Goal: Information Seeking & Learning: Compare options

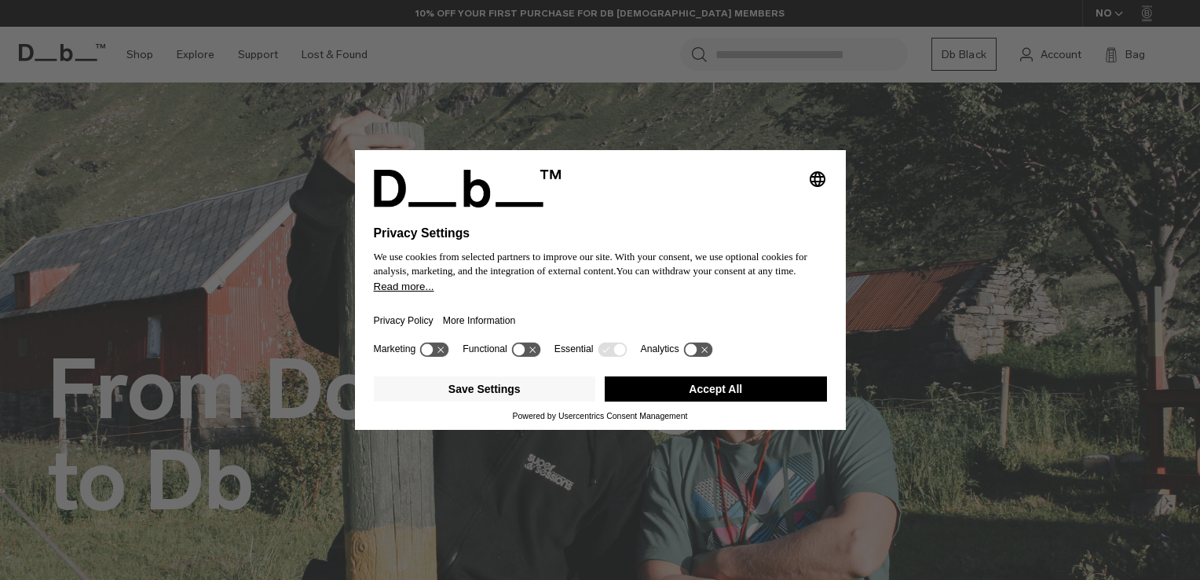
click at [735, 395] on button "Accept All" at bounding box center [716, 388] width 222 height 25
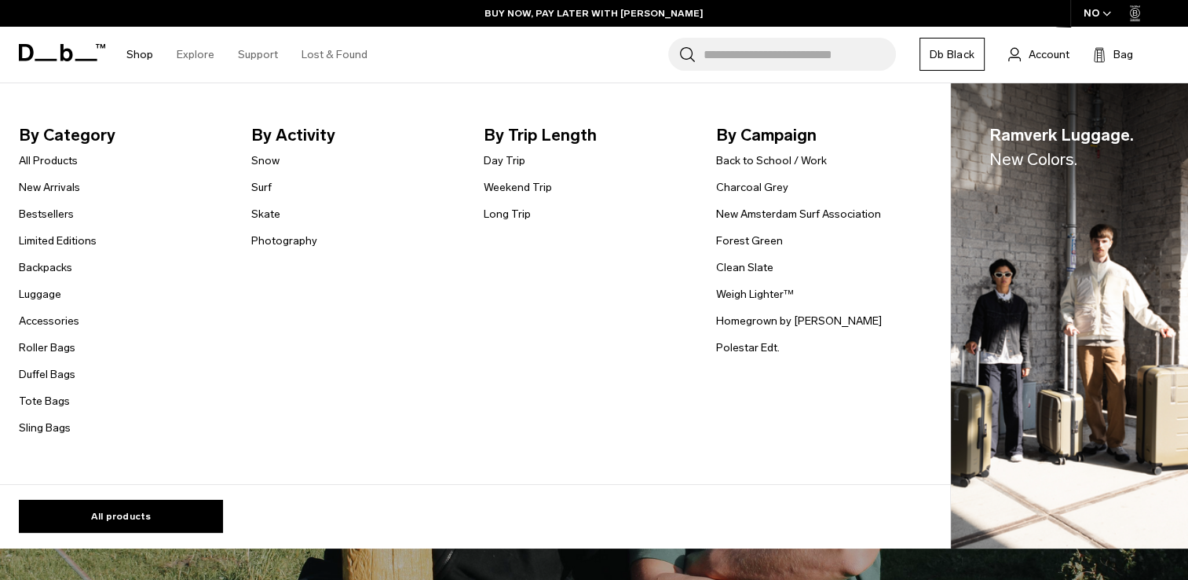
click at [133, 54] on link "Shop" at bounding box center [139, 55] width 27 height 56
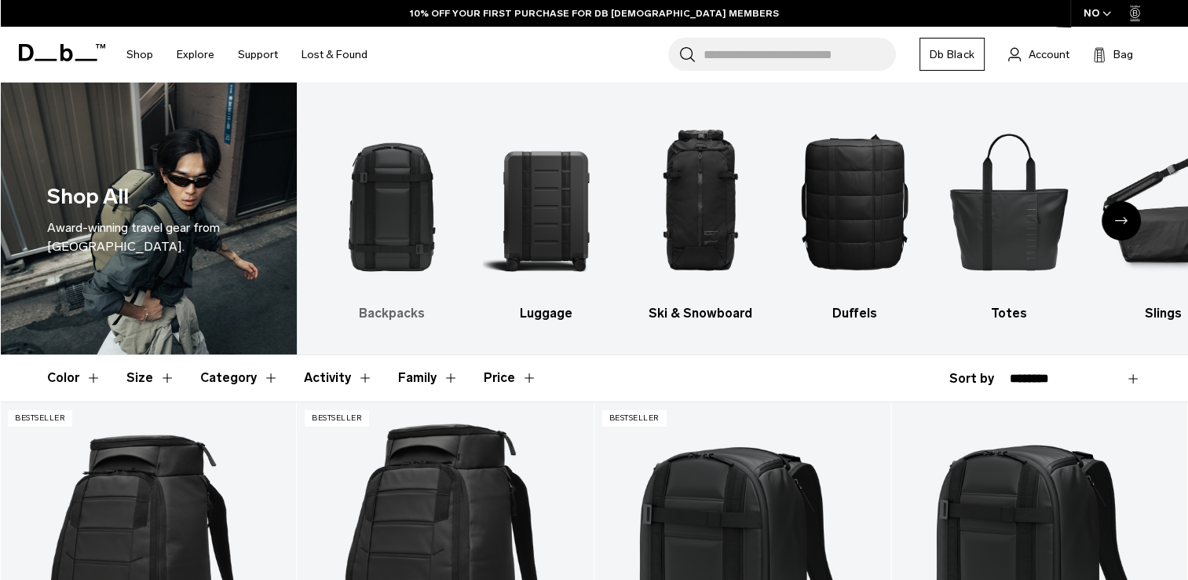
click at [397, 262] on img "1 / 10" at bounding box center [391, 201] width 127 height 190
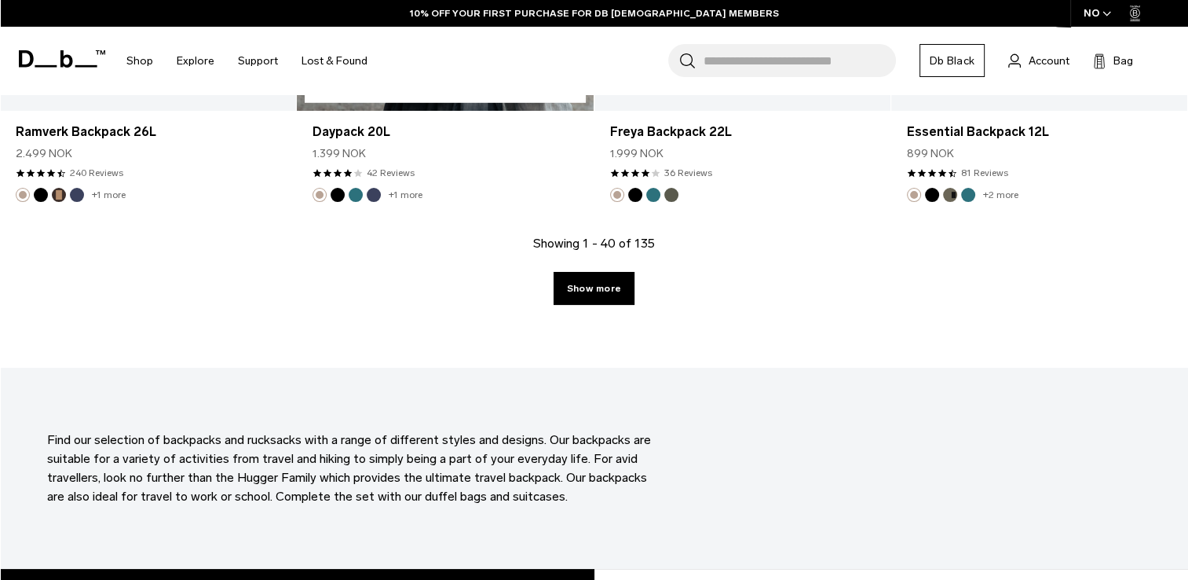
scroll to position [4791, 0]
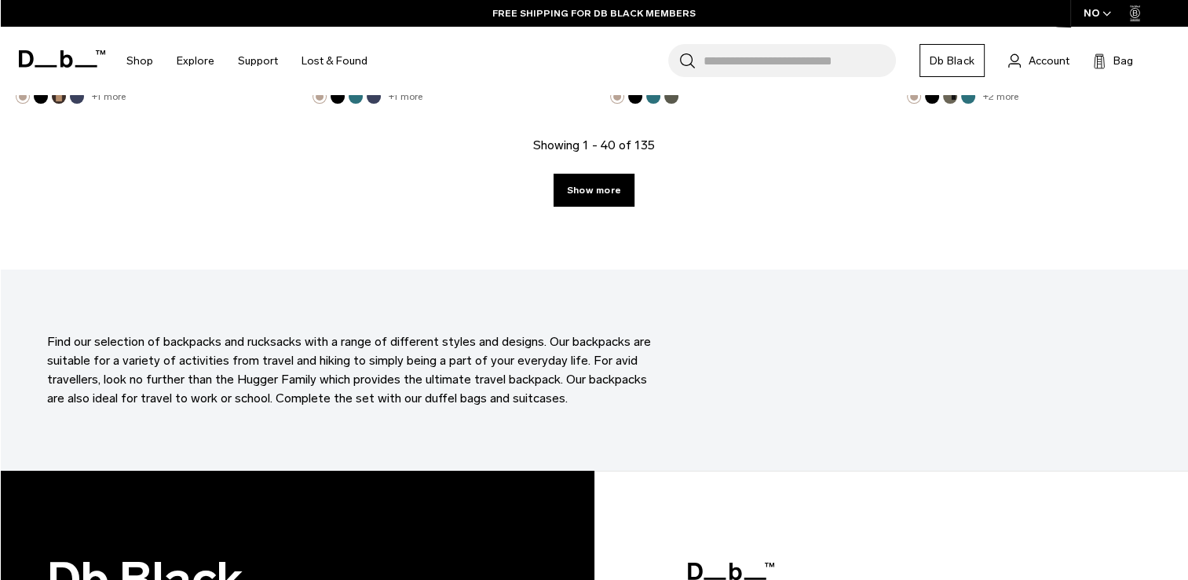
drag, startPoint x: 591, startPoint y: 190, endPoint x: 558, endPoint y: 215, distance: 42.1
click at [591, 190] on link "Show more" at bounding box center [594, 190] width 81 height 33
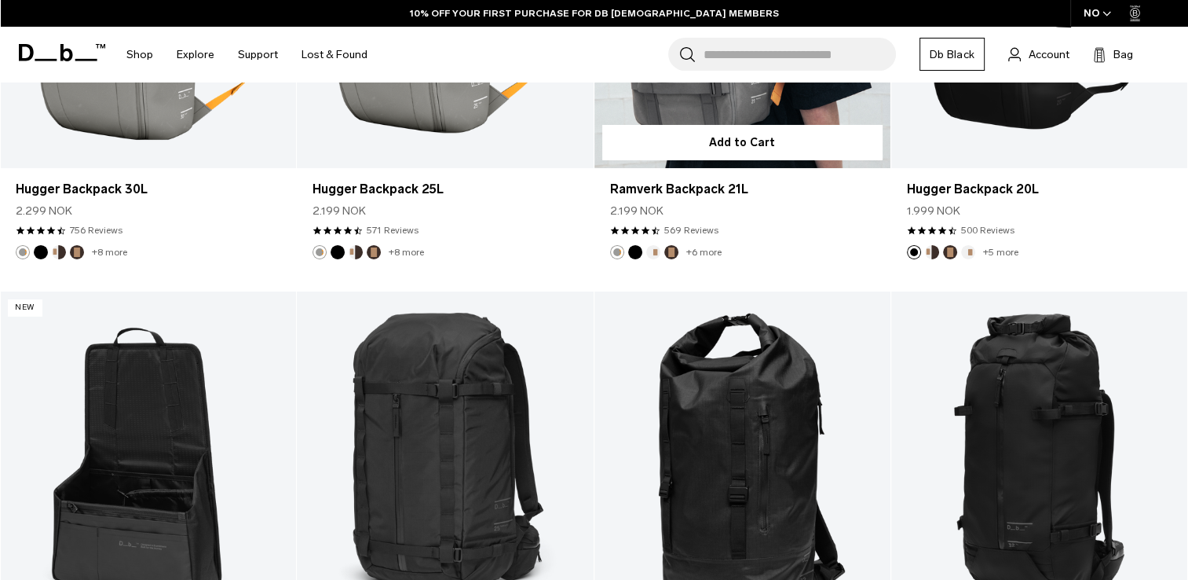
scroll to position [5227, 0]
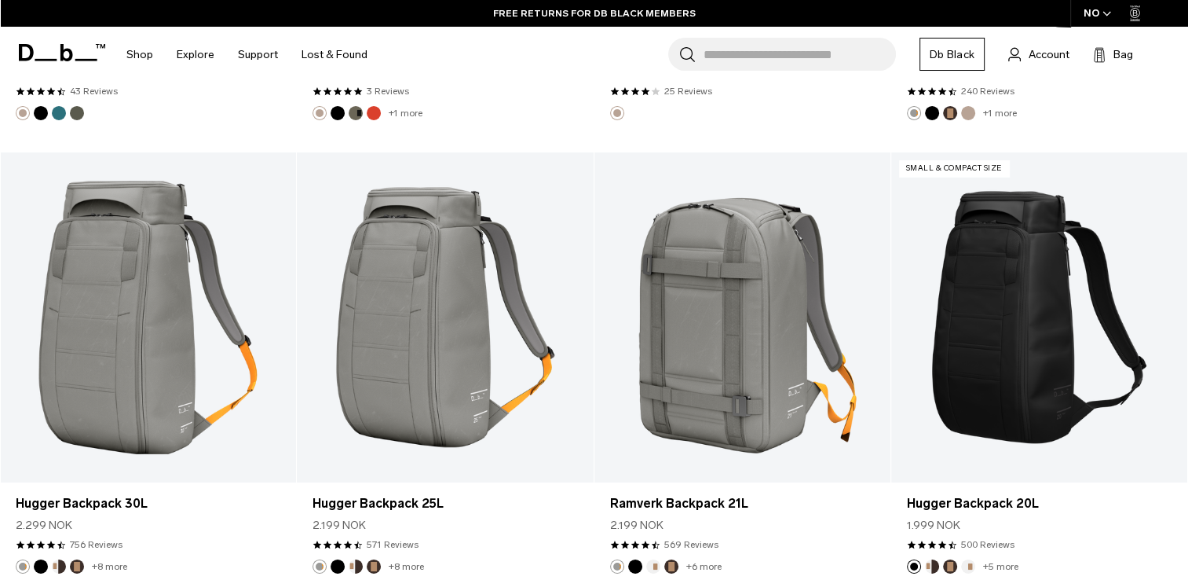
click at [318, 115] on button "Fogbow Beige" at bounding box center [320, 113] width 14 height 14
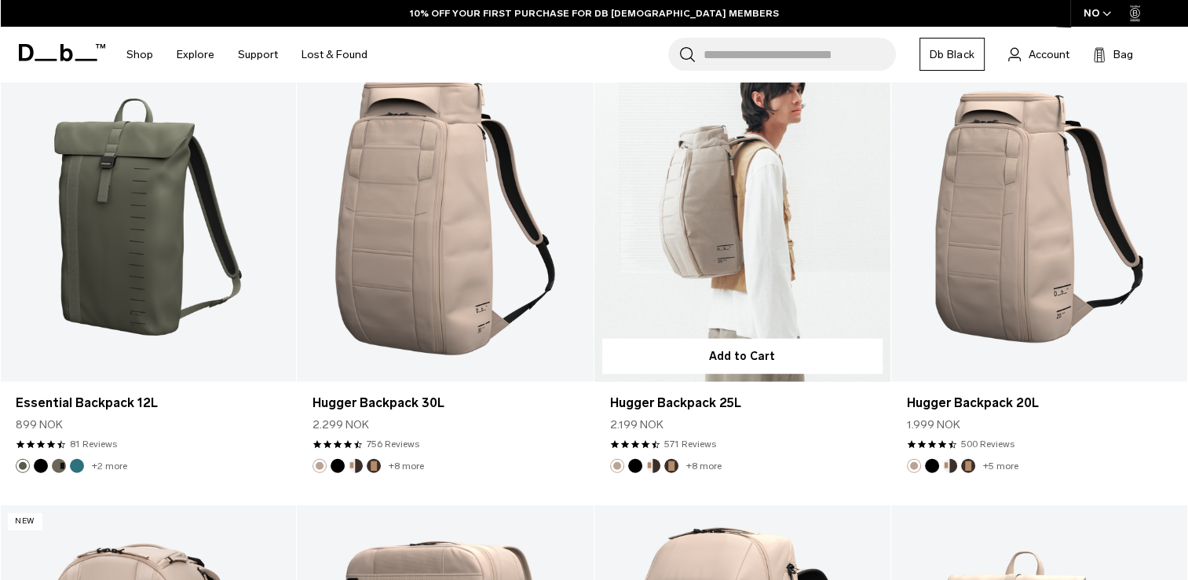
scroll to position [3971, 0]
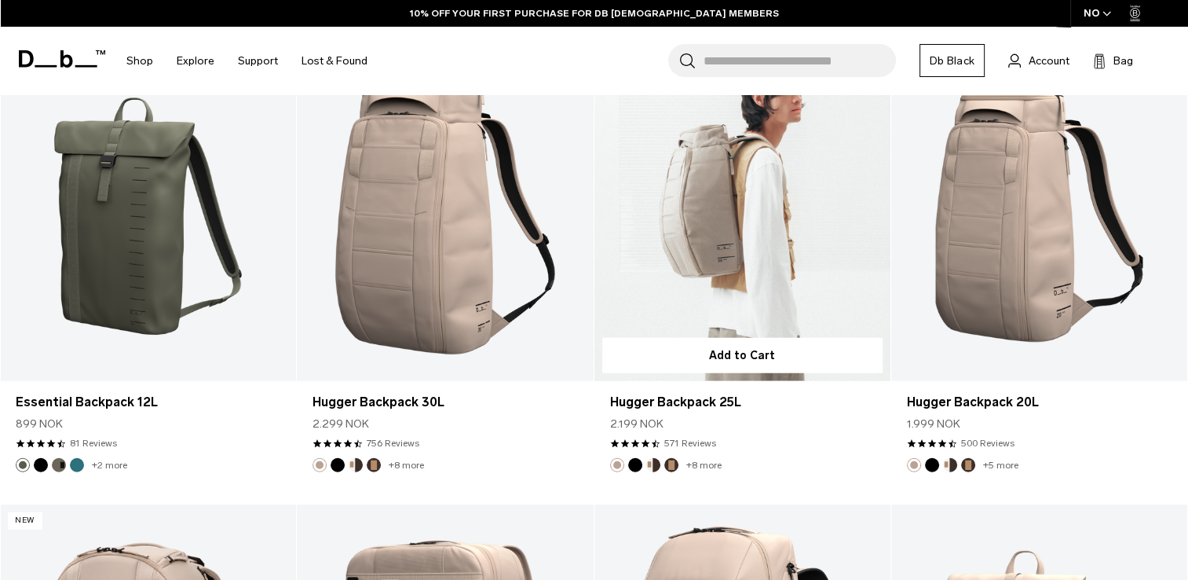
click at [729, 254] on link "Hugger Backpack 25L" at bounding box center [743, 216] width 296 height 329
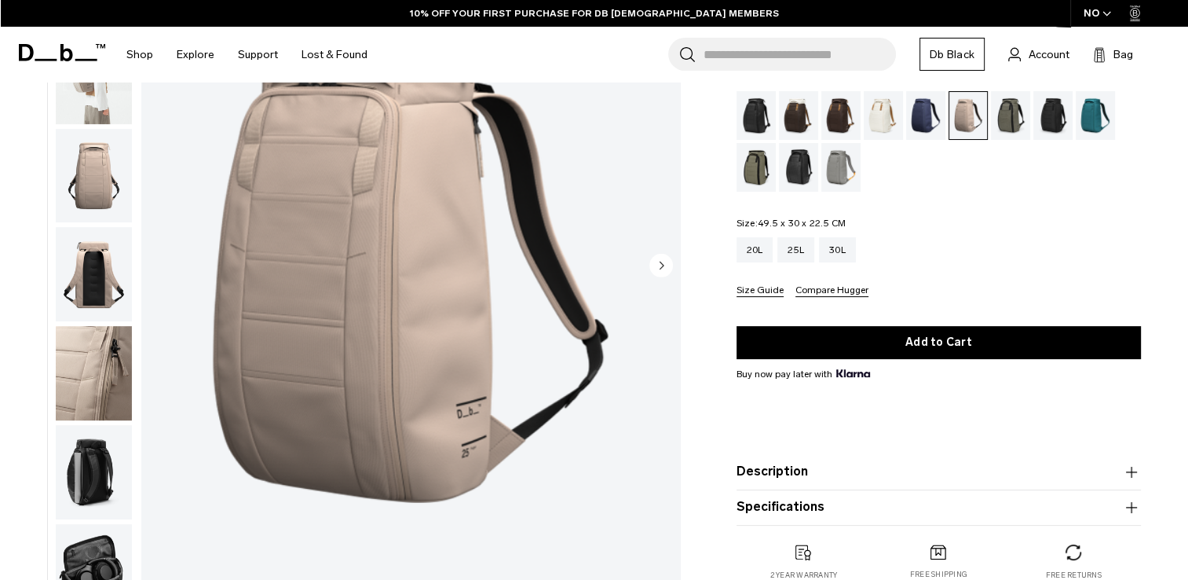
scroll to position [236, 0]
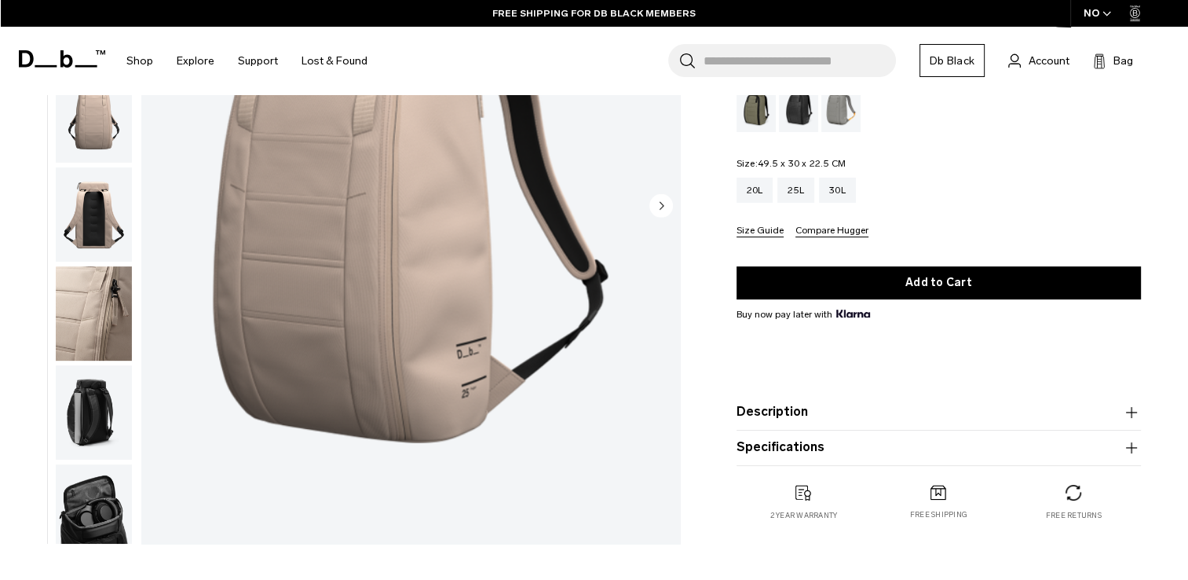
click at [784, 412] on button "Description" at bounding box center [939, 411] width 405 height 19
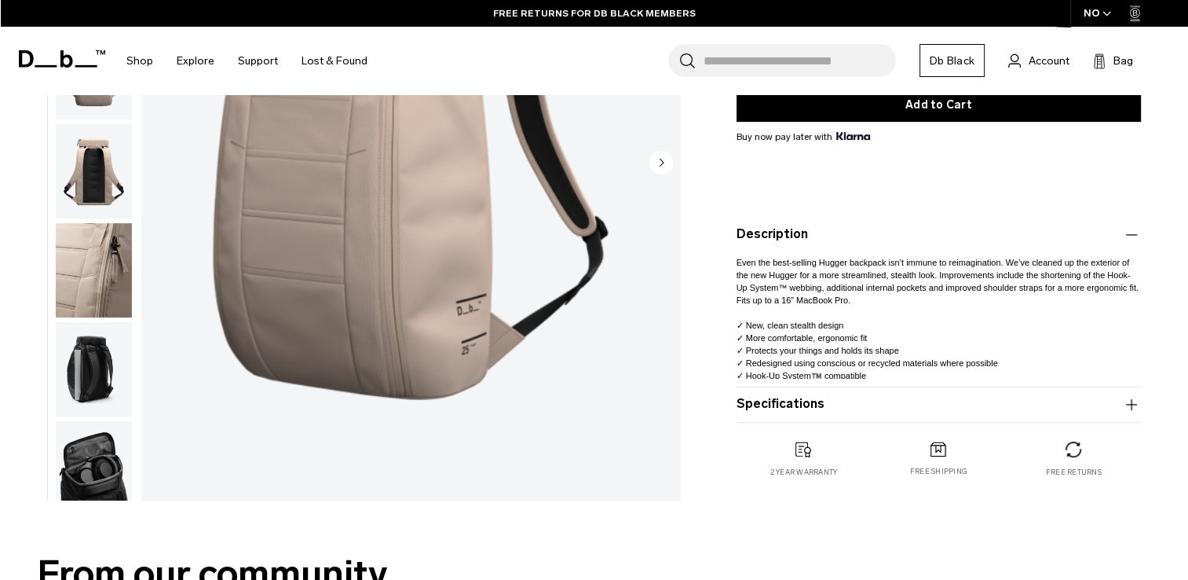
scroll to position [471, 0]
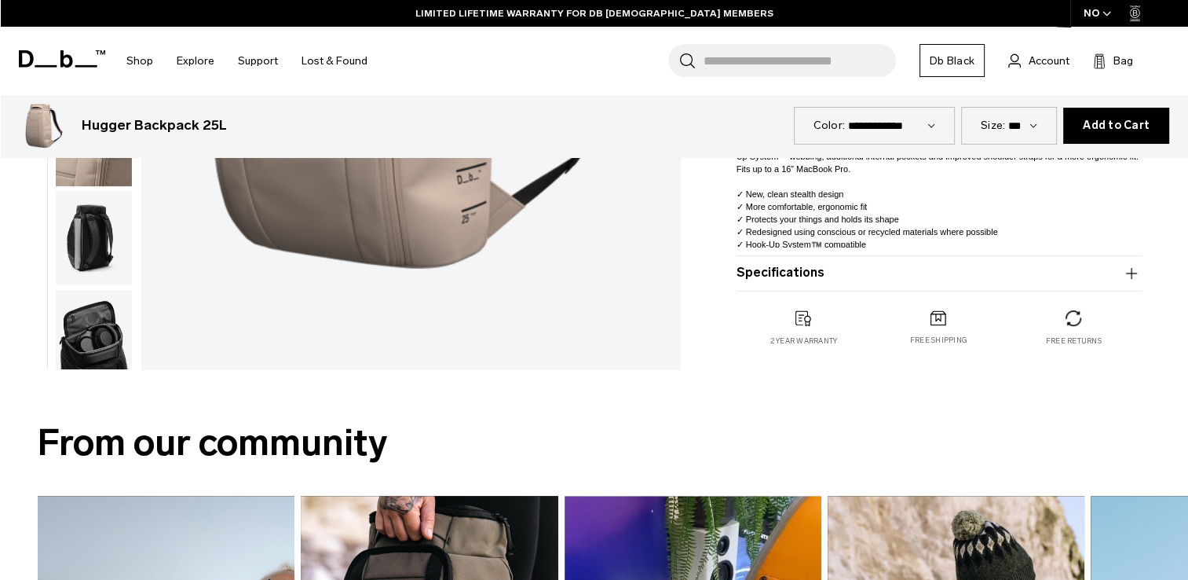
click at [772, 277] on button "Specifications" at bounding box center [939, 273] width 405 height 19
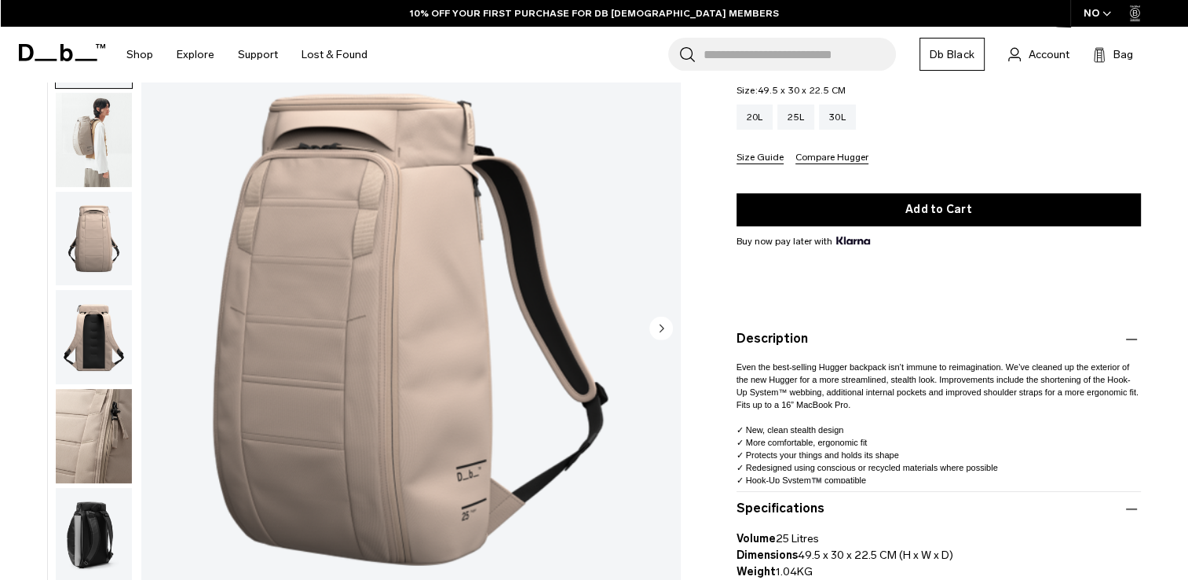
scroll to position [157, 0]
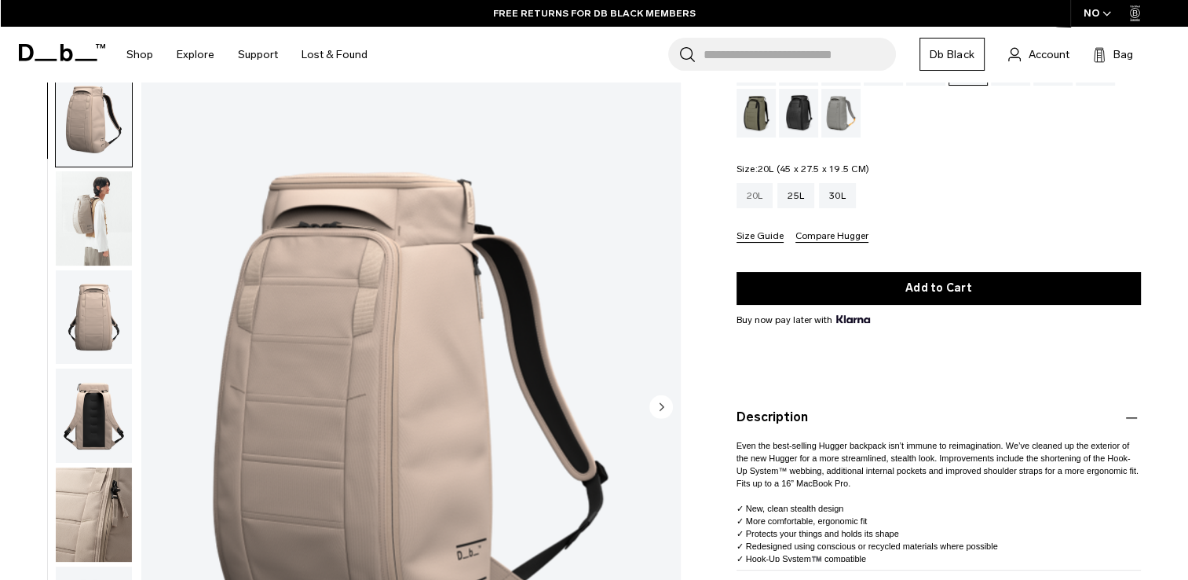
click at [760, 198] on div "20L" at bounding box center [755, 195] width 37 height 25
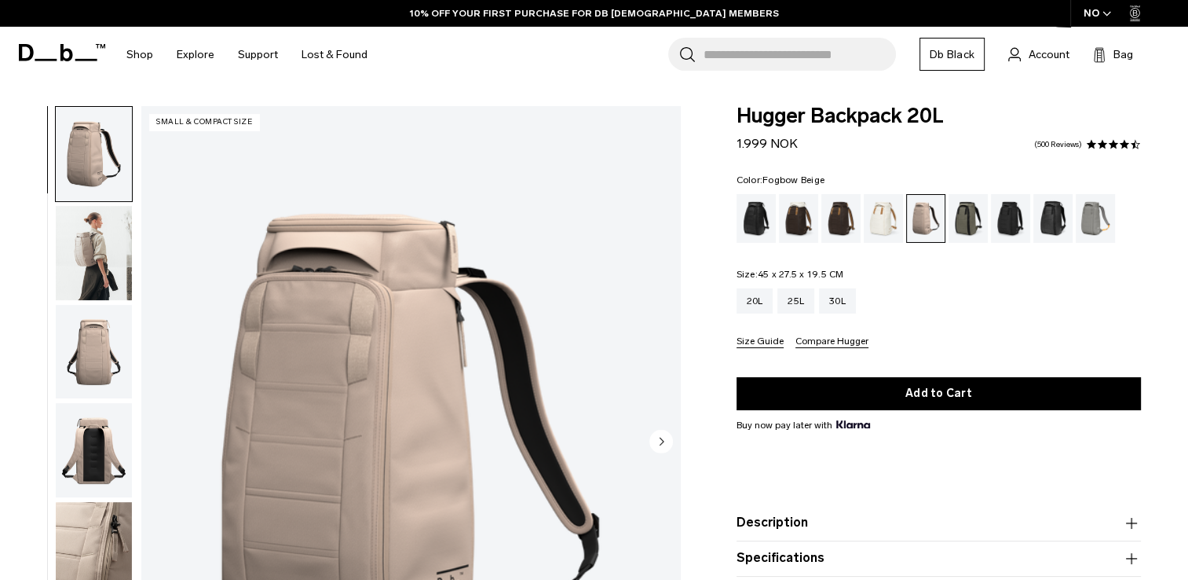
click at [87, 247] on img "button" at bounding box center [94, 253] width 76 height 94
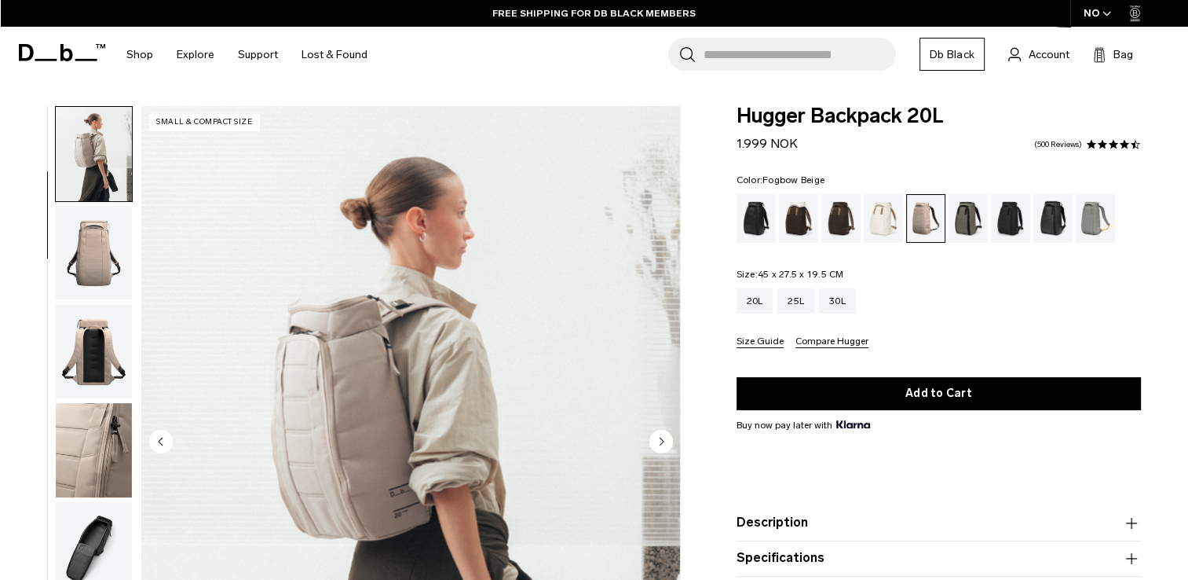
click at [107, 350] on img "button" at bounding box center [94, 351] width 76 height 94
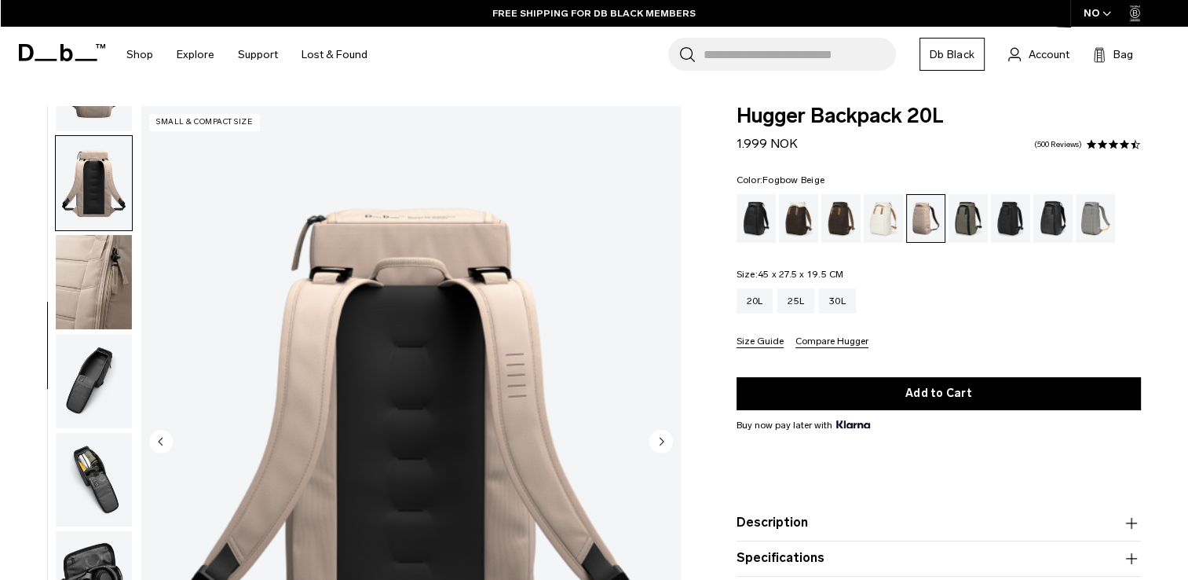
scroll to position [297, 0]
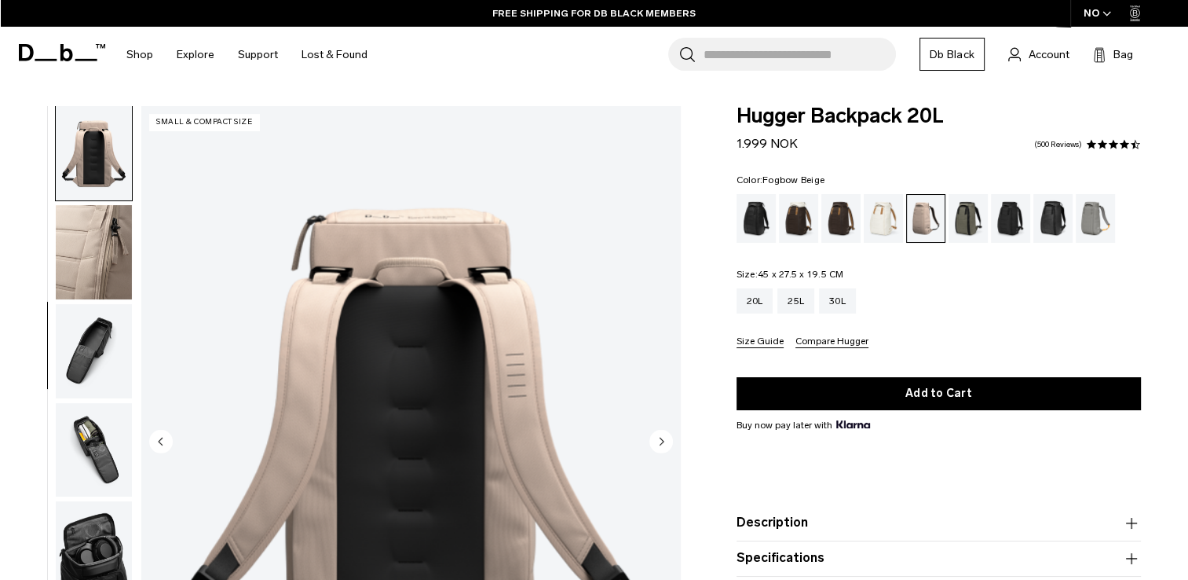
click at [78, 156] on img "button" at bounding box center [94, 153] width 76 height 94
click at [90, 234] on img "button" at bounding box center [94, 252] width 76 height 94
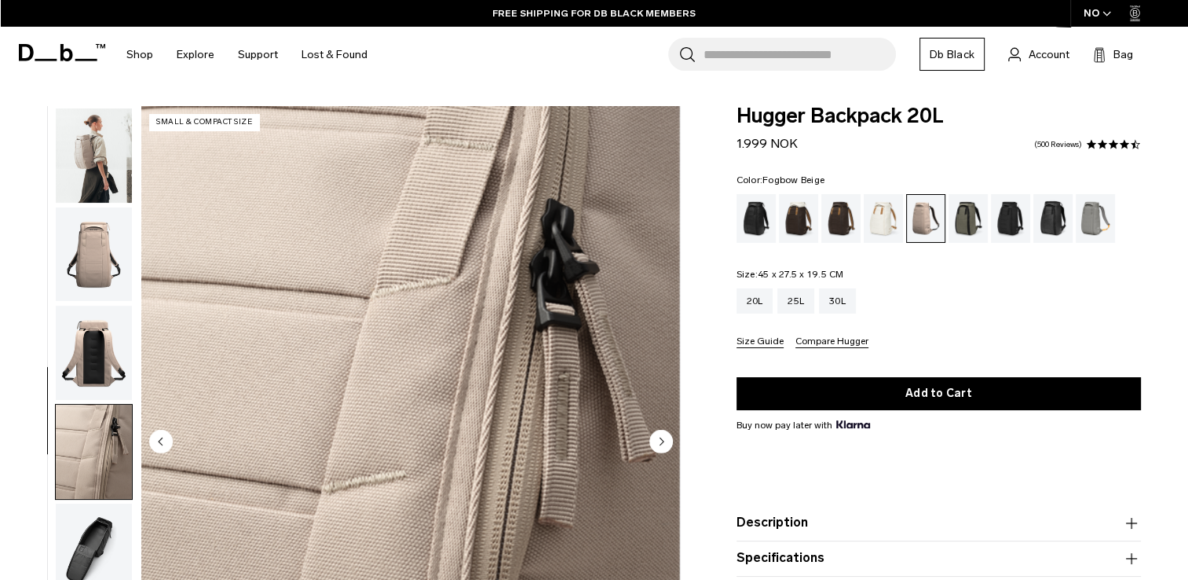
scroll to position [77, 0]
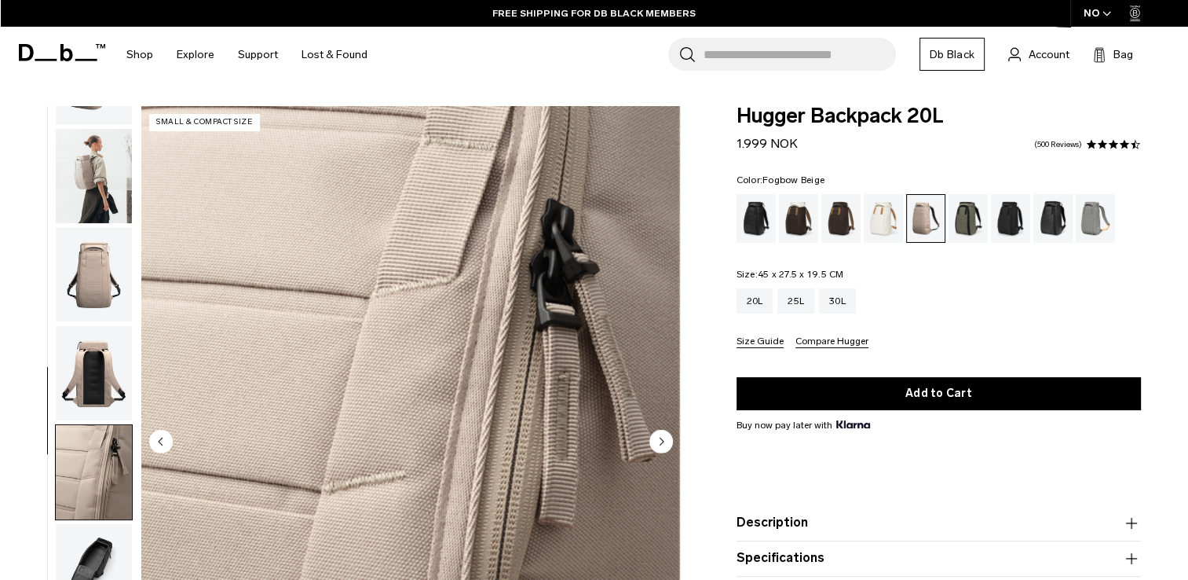
click at [108, 178] on img "button" at bounding box center [94, 176] width 76 height 94
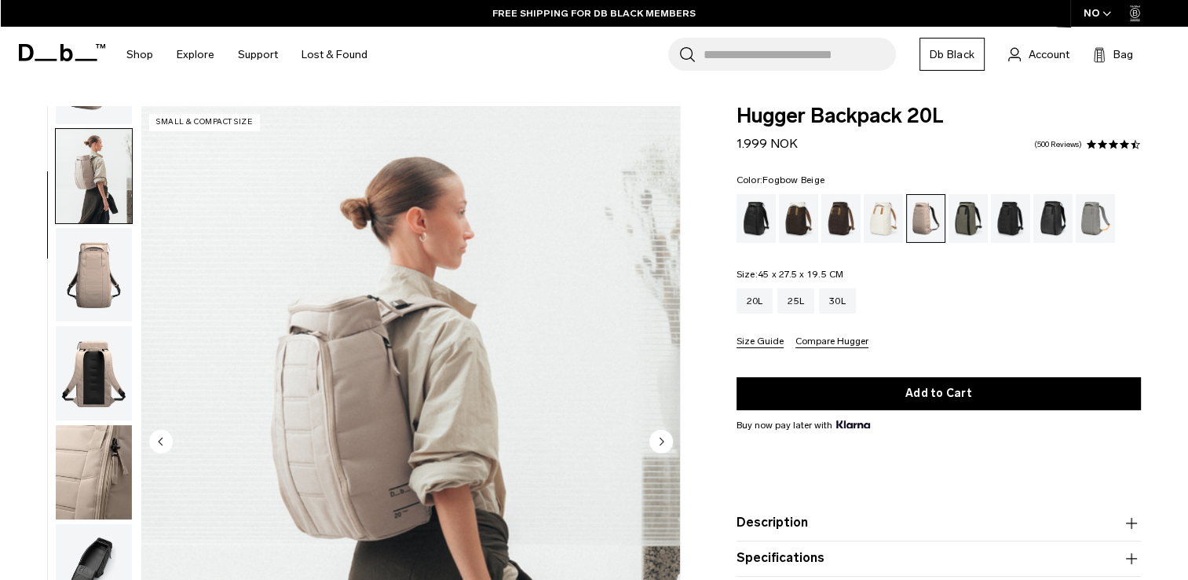
scroll to position [99, 0]
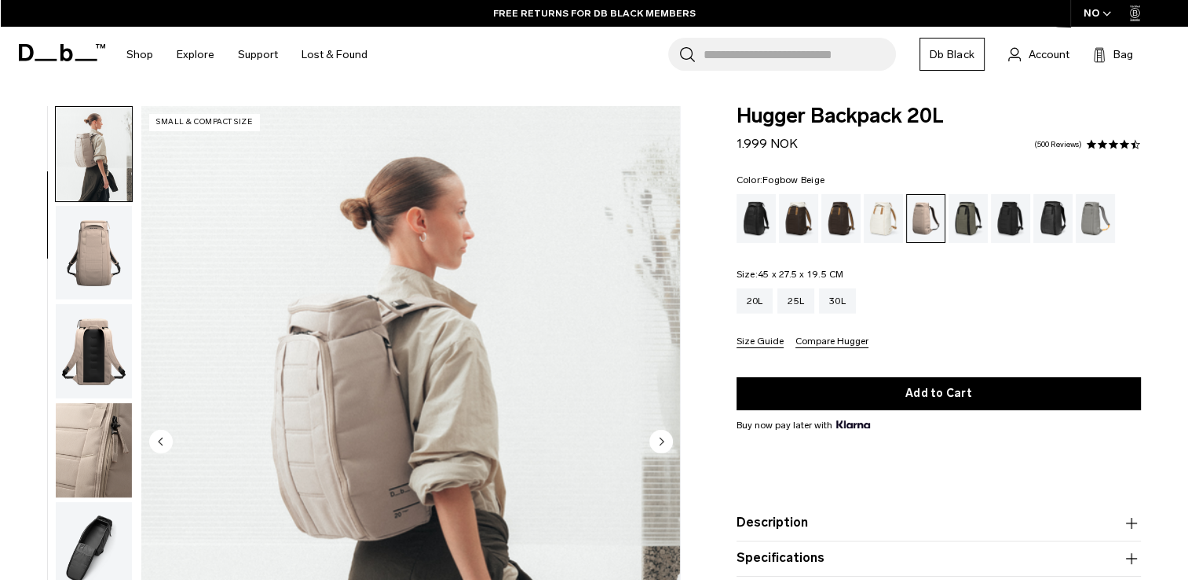
click at [93, 262] on img "button" at bounding box center [94, 253] width 76 height 94
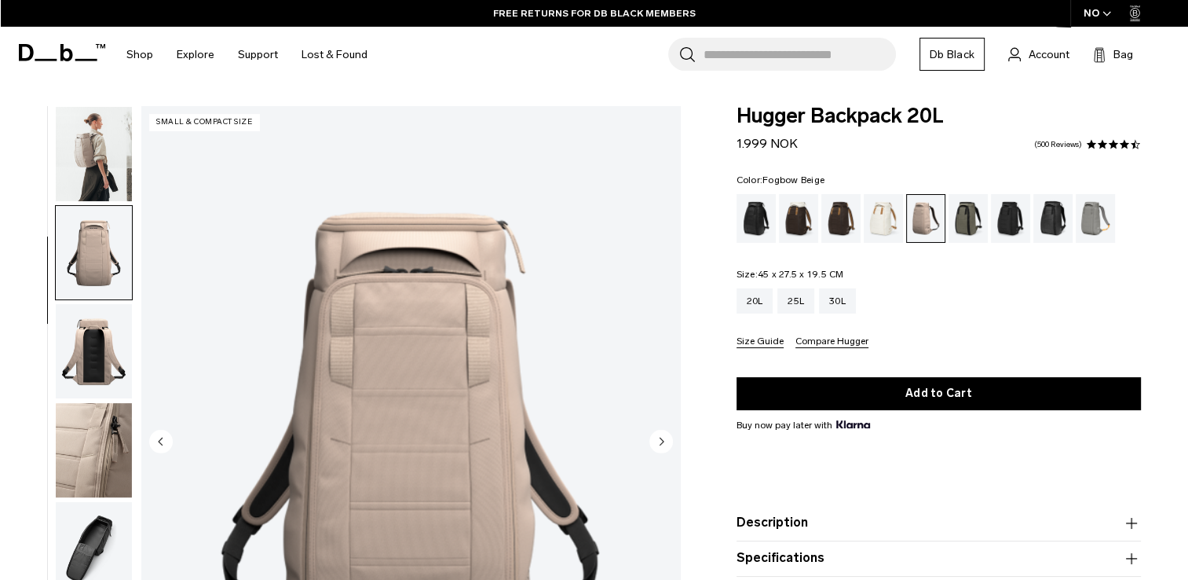
scroll to position [198, 0]
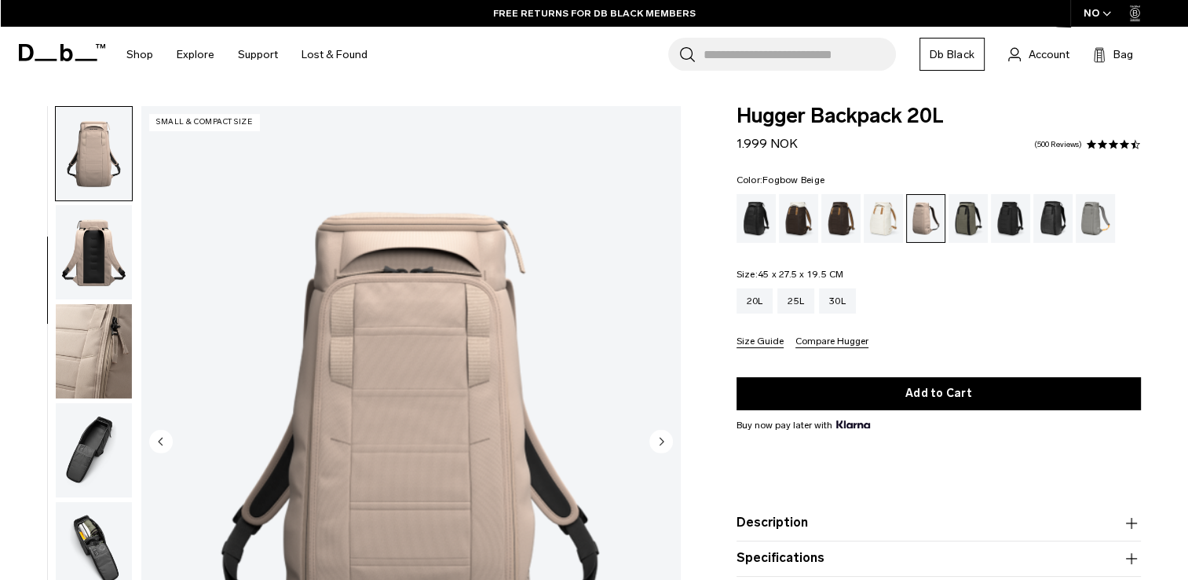
click at [499, 448] on img "3 / 10" at bounding box center [410, 442] width 539 height 673
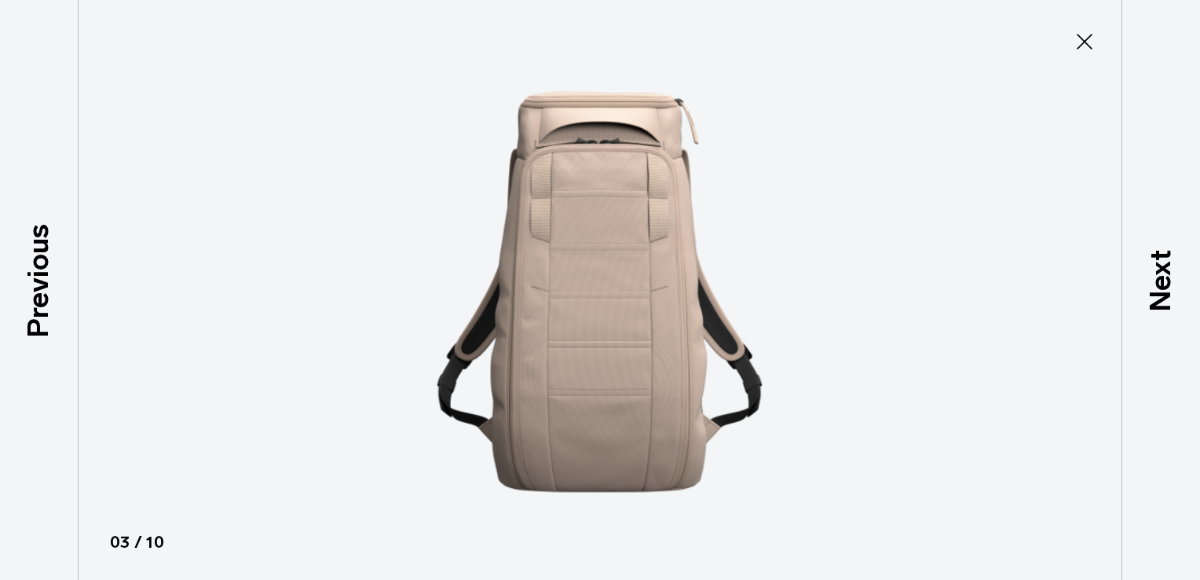
click at [1082, 38] on icon at bounding box center [1085, 42] width 16 height 16
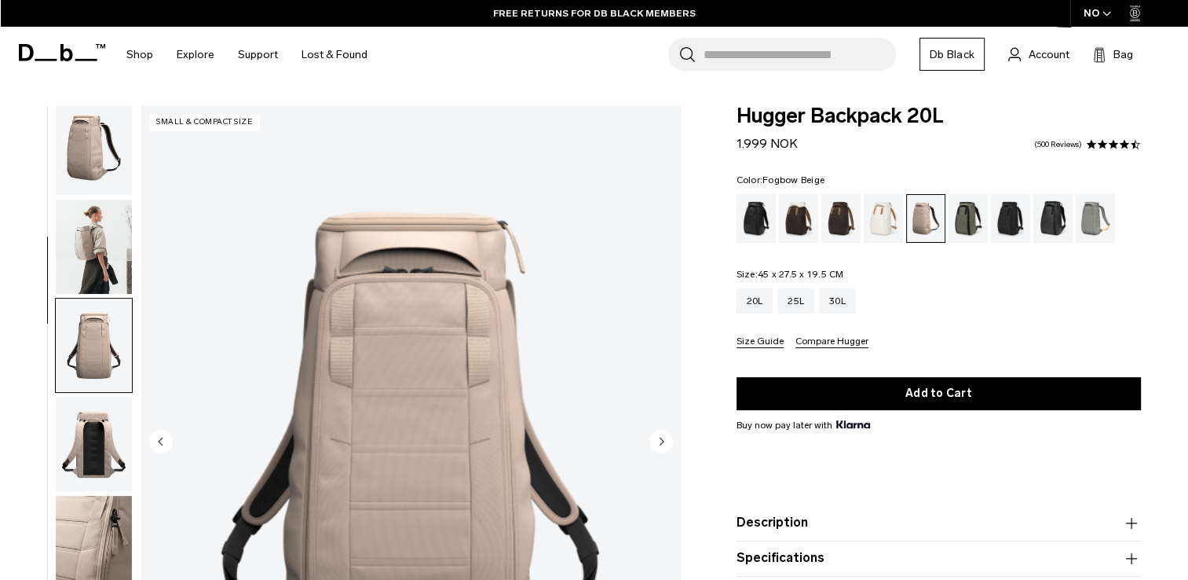
scroll to position [0, 0]
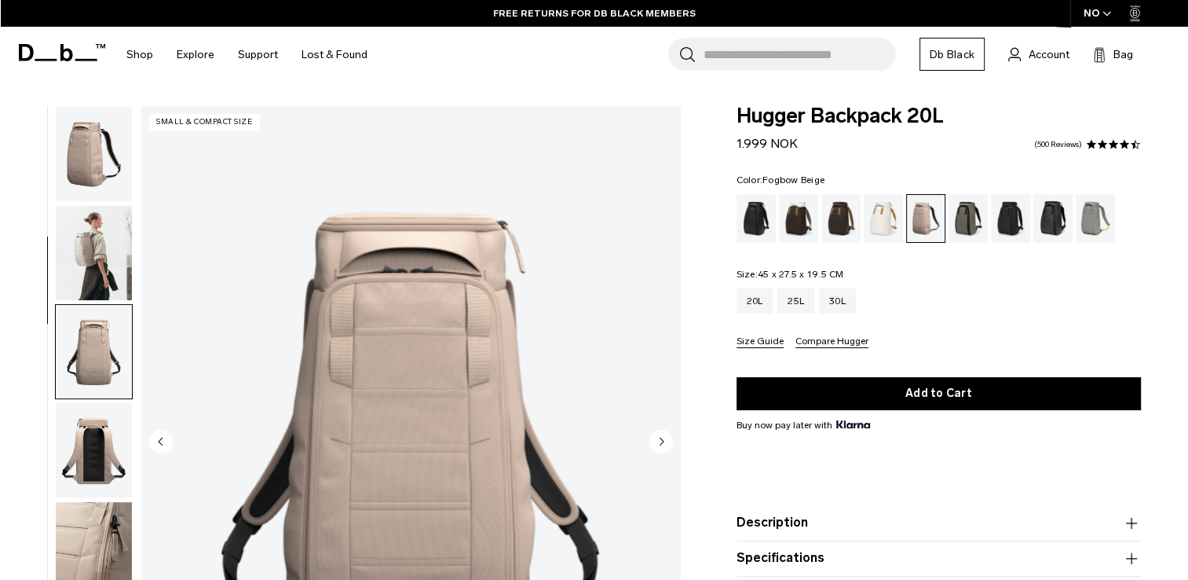
click at [95, 256] on img "button" at bounding box center [94, 253] width 76 height 94
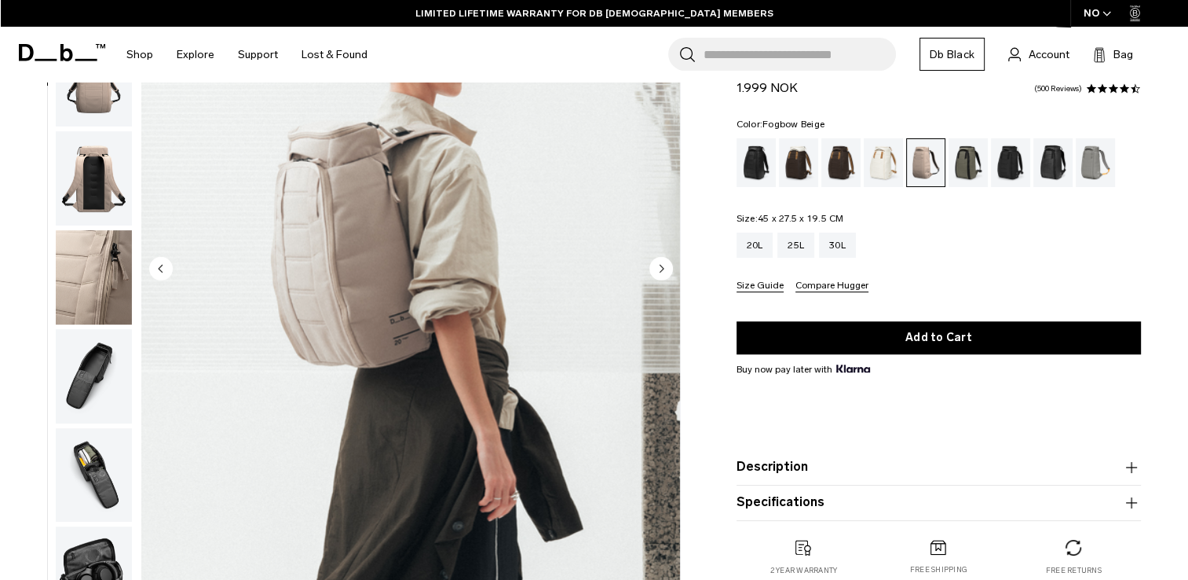
scroll to position [314, 0]
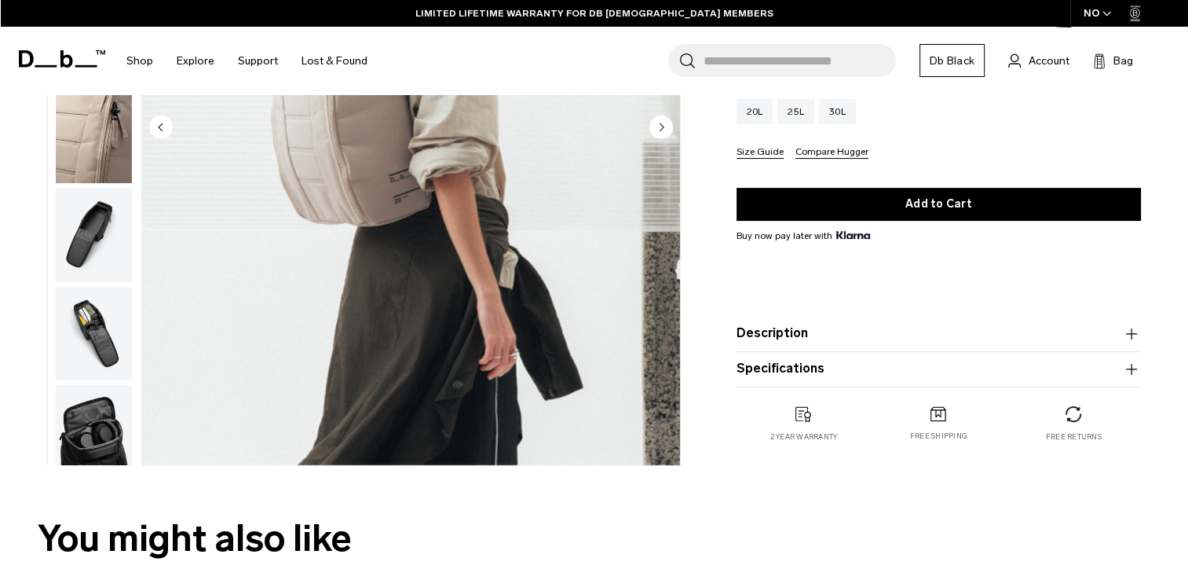
click at [765, 337] on button "Description" at bounding box center [939, 333] width 405 height 19
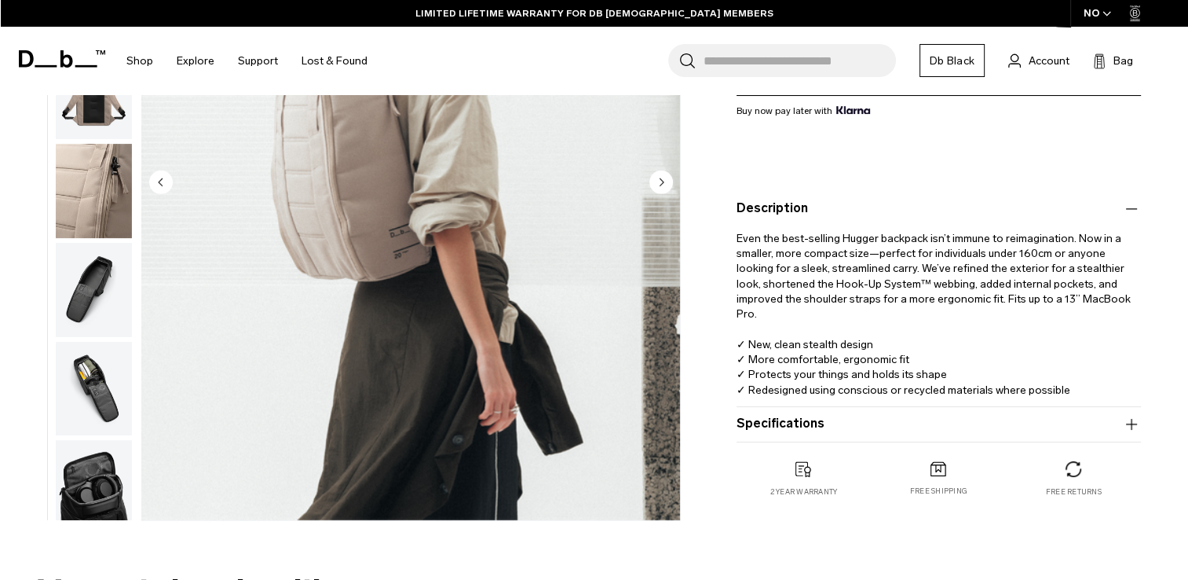
click at [777, 419] on button "Specifications" at bounding box center [939, 424] width 405 height 19
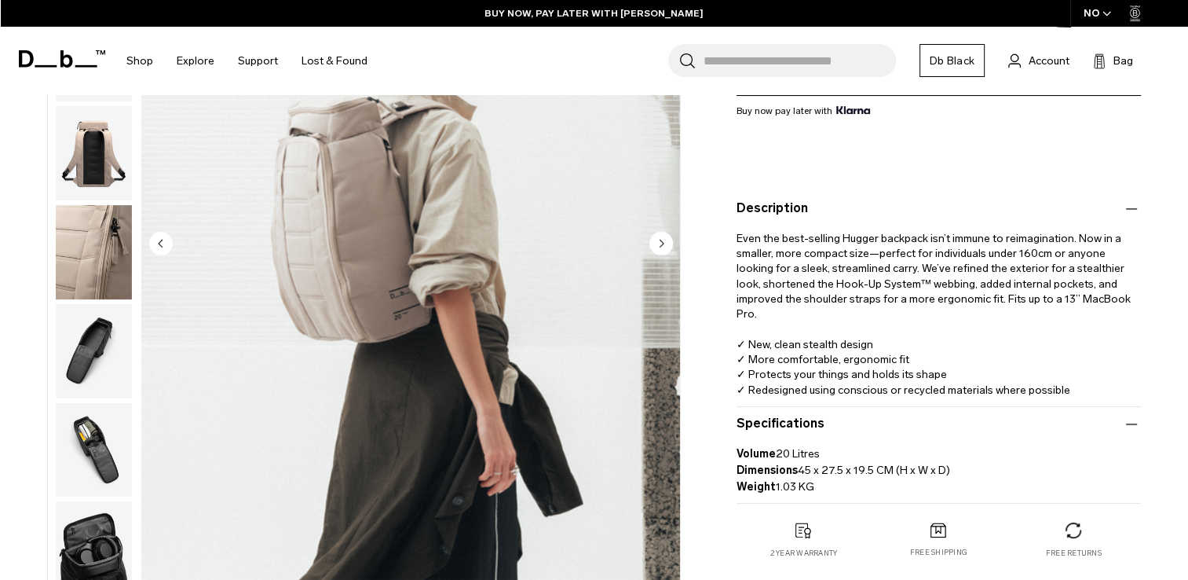
click at [660, 242] on icon "Next slide" at bounding box center [662, 243] width 4 height 7
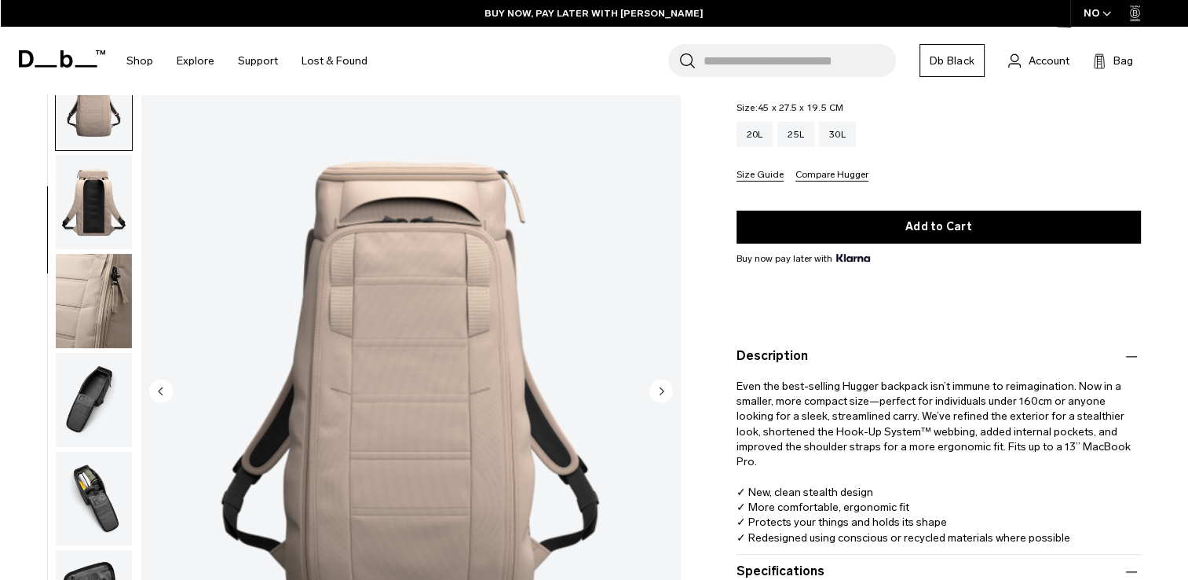
scroll to position [157, 0]
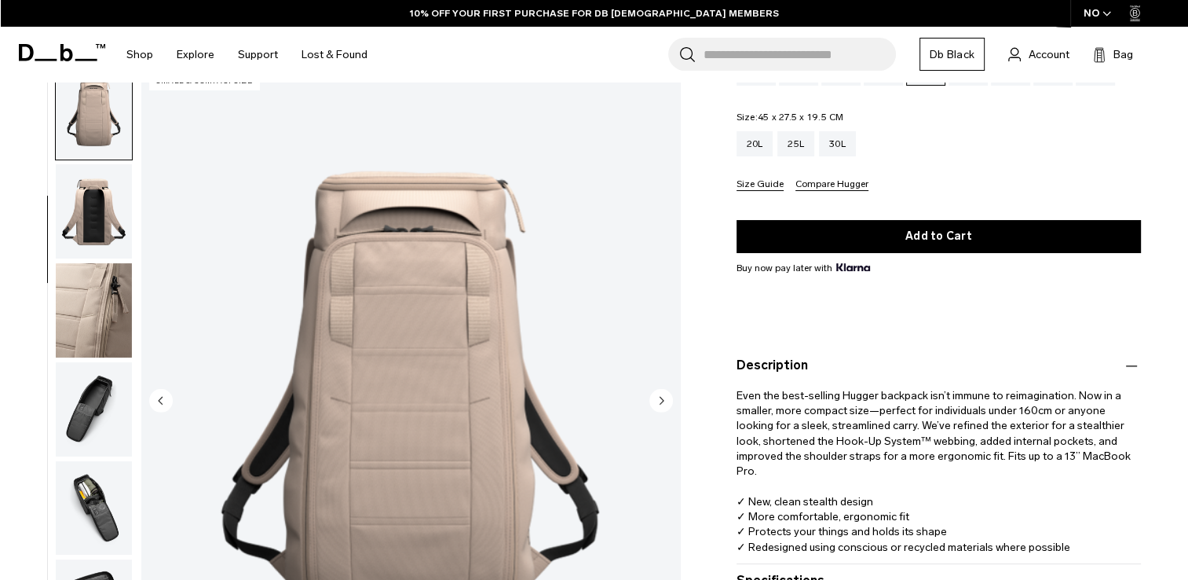
click at [660, 401] on icon "Next slide" at bounding box center [662, 400] width 4 height 7
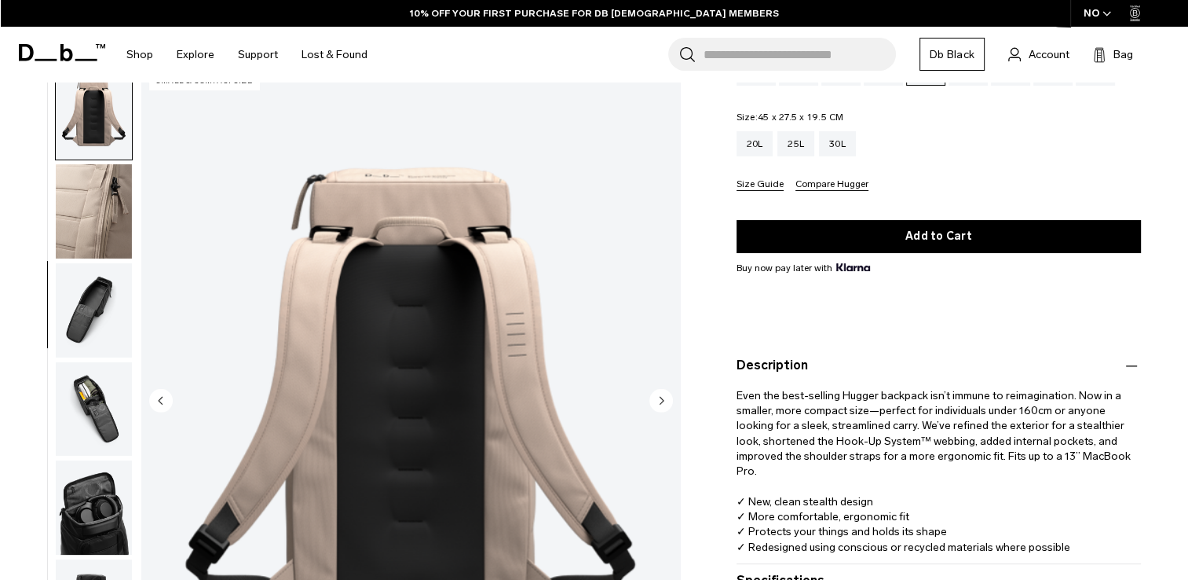
click at [660, 399] on icon "Next slide" at bounding box center [662, 400] width 4 height 7
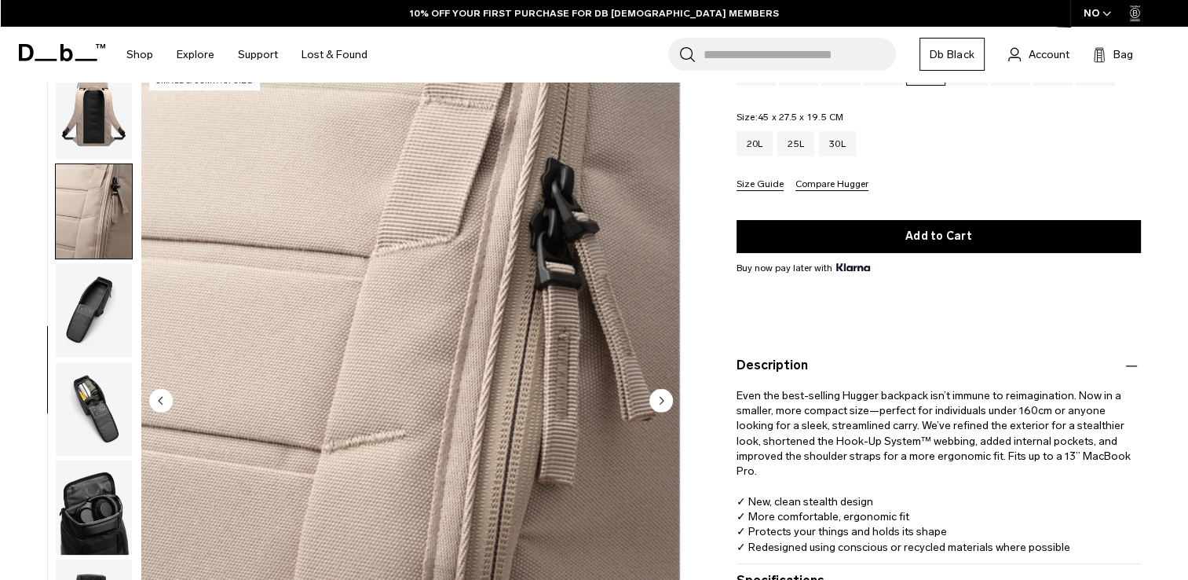
scroll to position [313, 0]
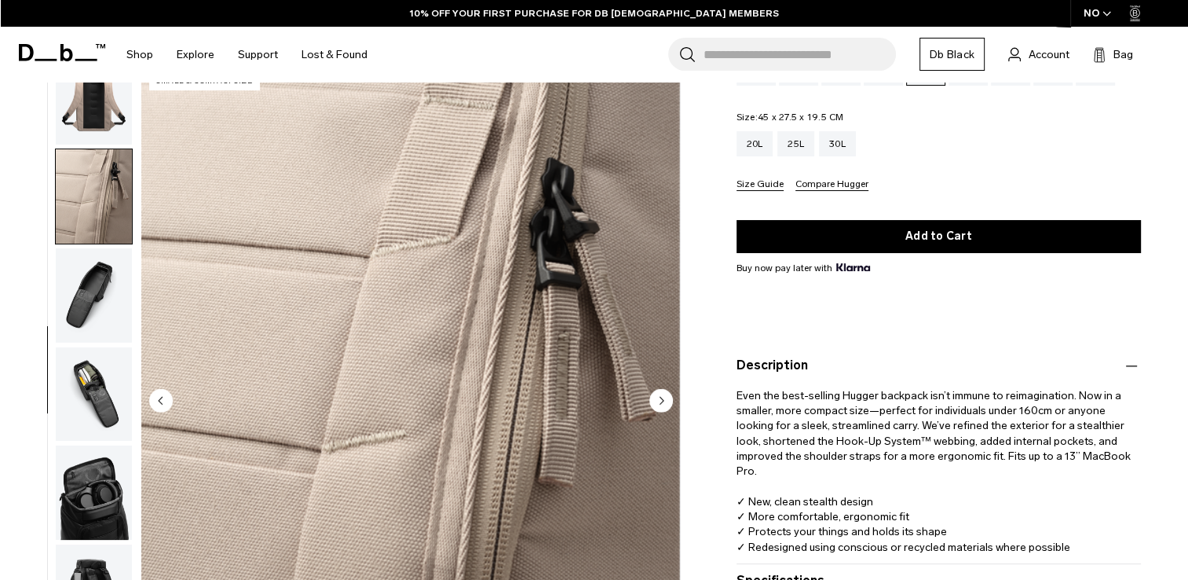
click at [660, 399] on icon "Next slide" at bounding box center [662, 400] width 4 height 7
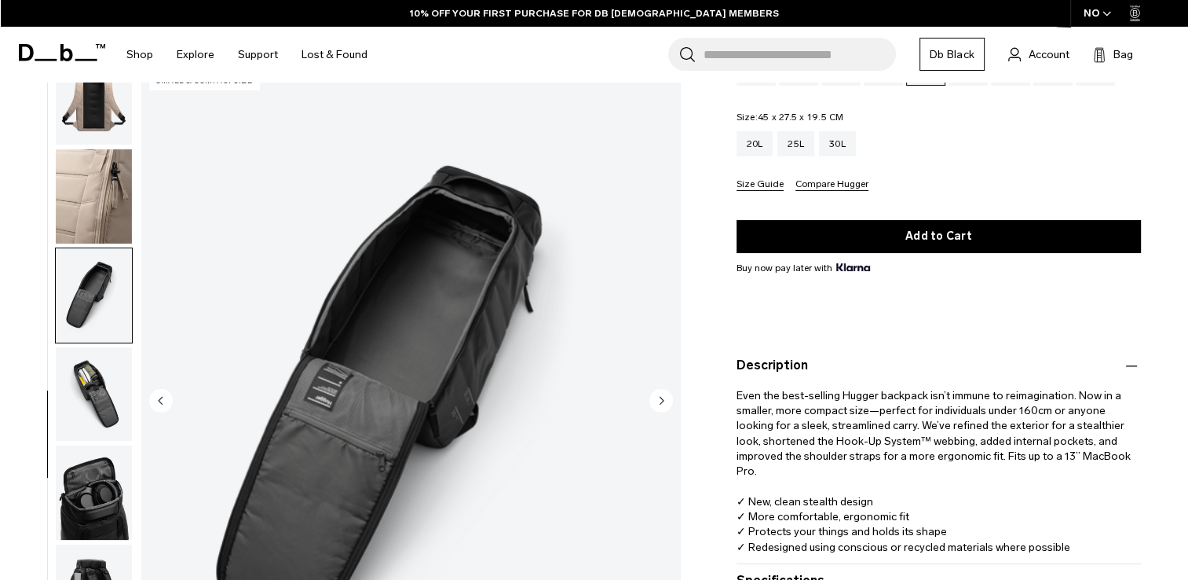
click at [660, 399] on icon "Next slide" at bounding box center [662, 400] width 4 height 7
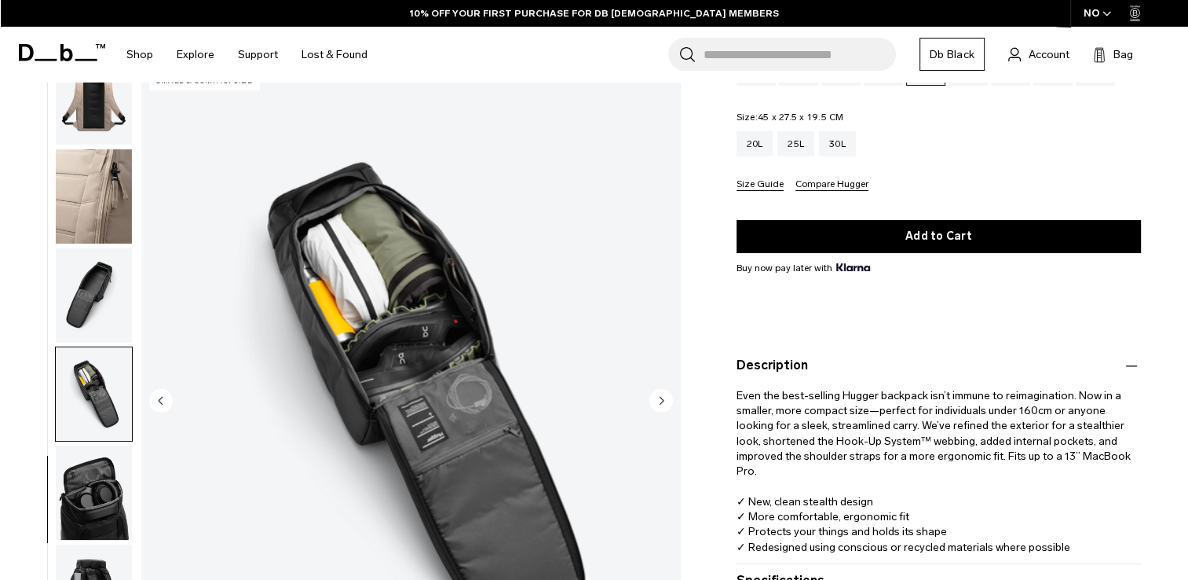
click at [660, 399] on icon "Next slide" at bounding box center [662, 400] width 4 height 7
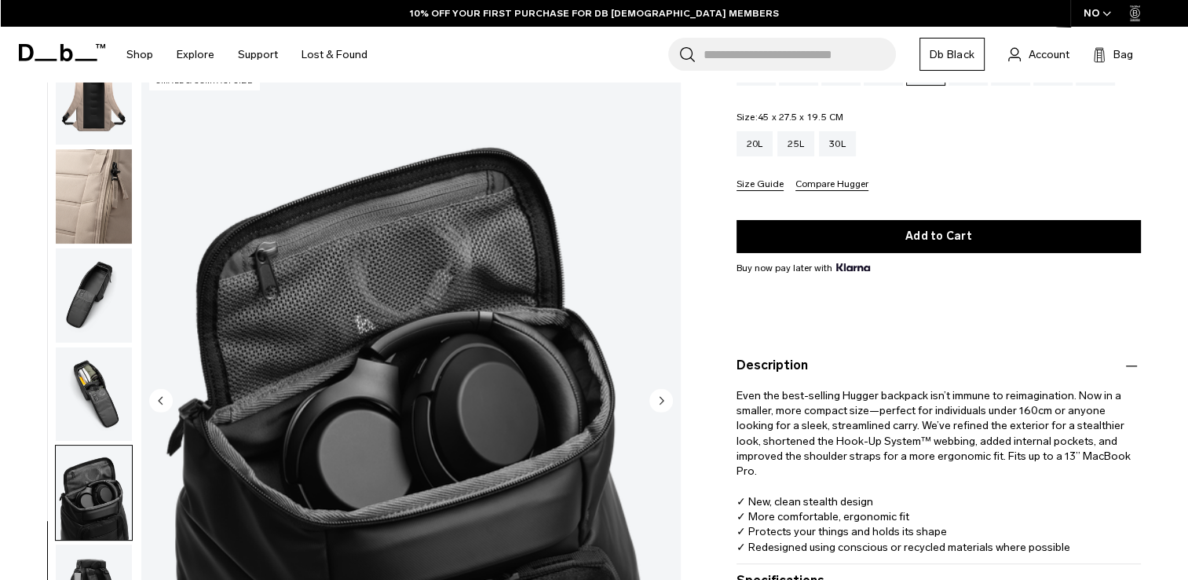
click at [660, 399] on icon "Next slide" at bounding box center [662, 400] width 4 height 7
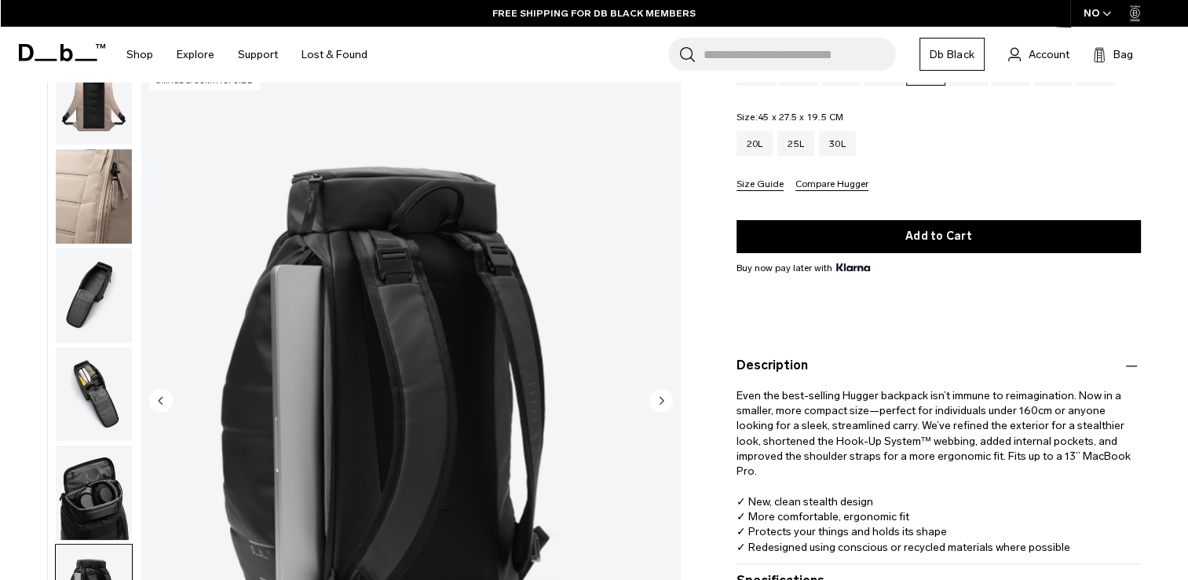
click at [660, 399] on icon "Next slide" at bounding box center [662, 400] width 4 height 7
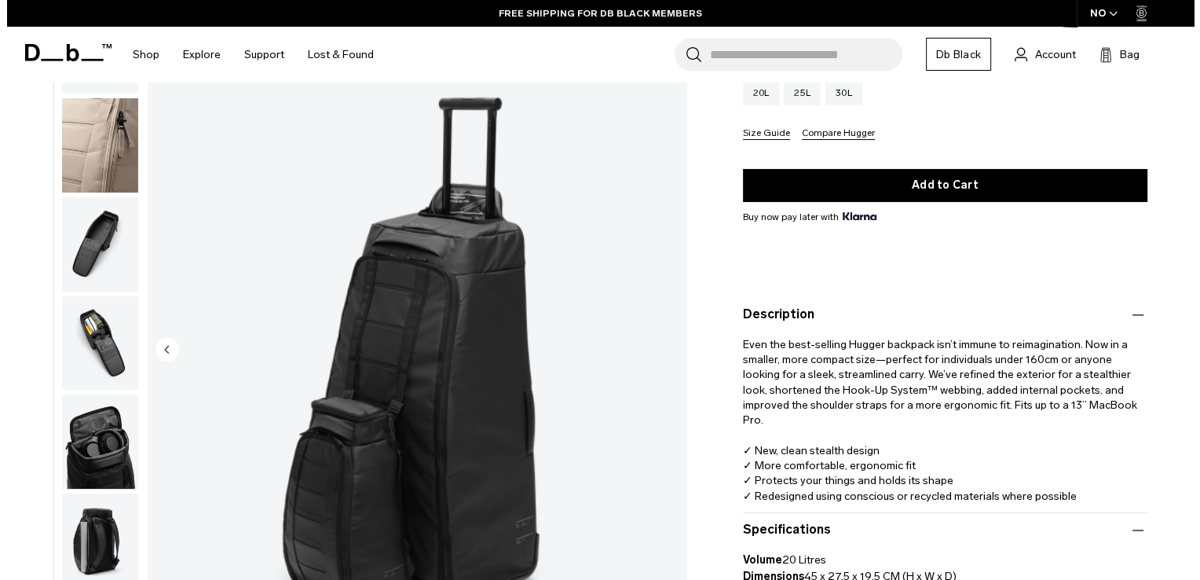
scroll to position [236, 0]
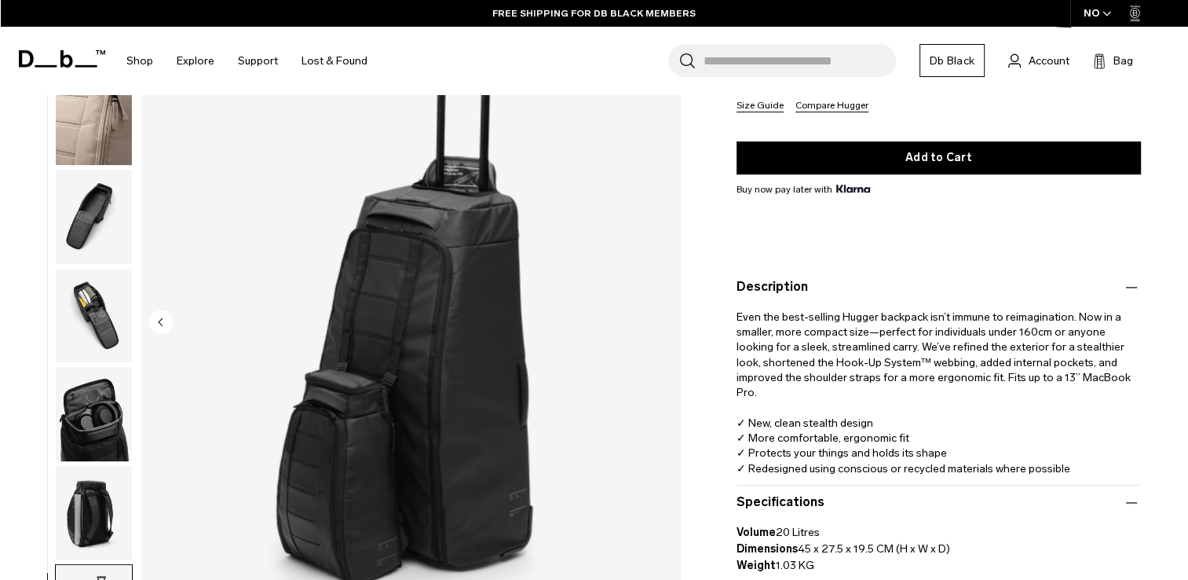
click at [635, 363] on img "10 / 10" at bounding box center [410, 323] width 539 height 673
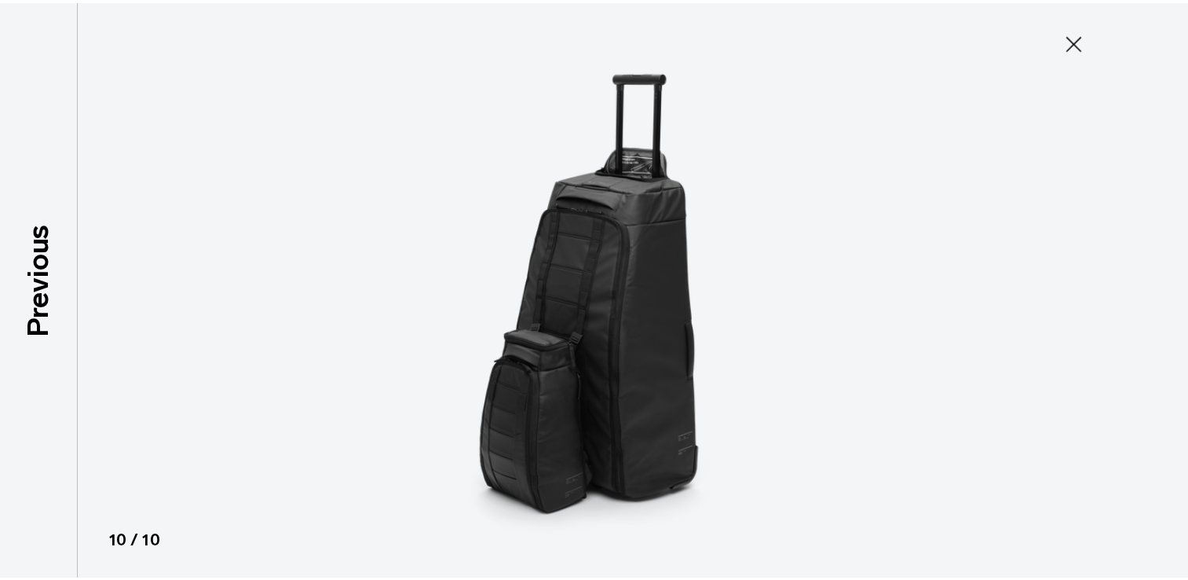
scroll to position [304, 0]
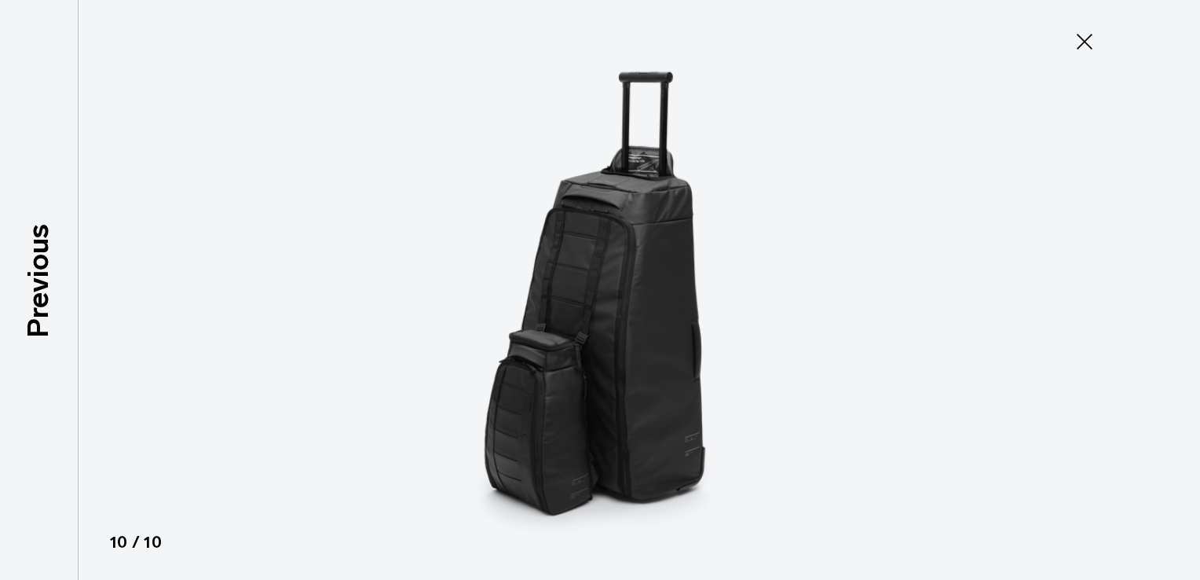
click at [658, 355] on img at bounding box center [600, 290] width 707 height 580
click at [1084, 41] on icon at bounding box center [1085, 42] width 16 height 16
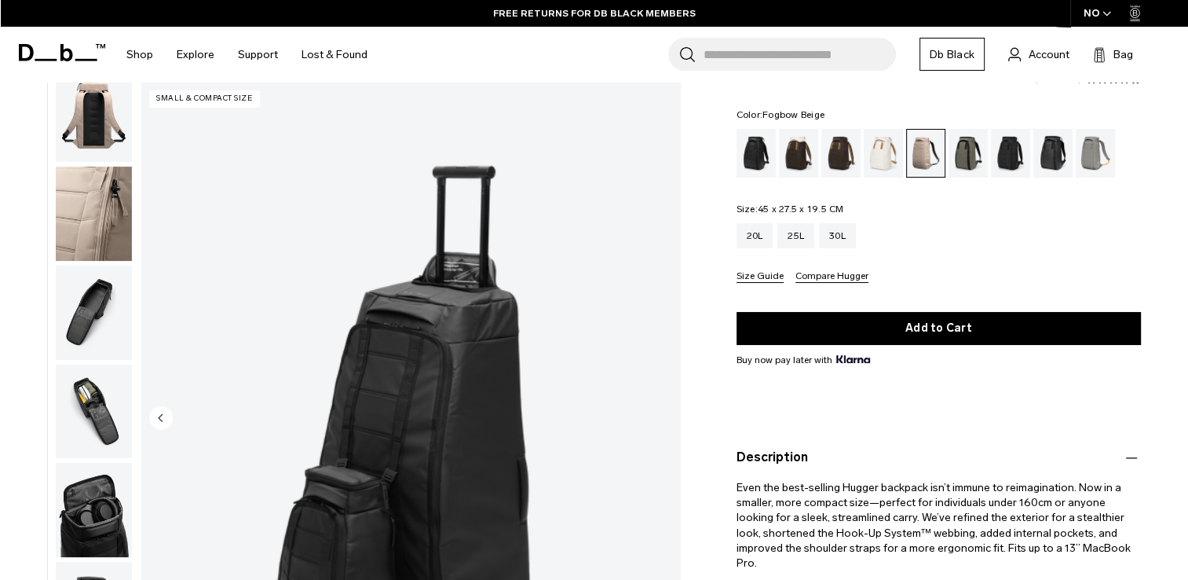
scroll to position [0, 0]
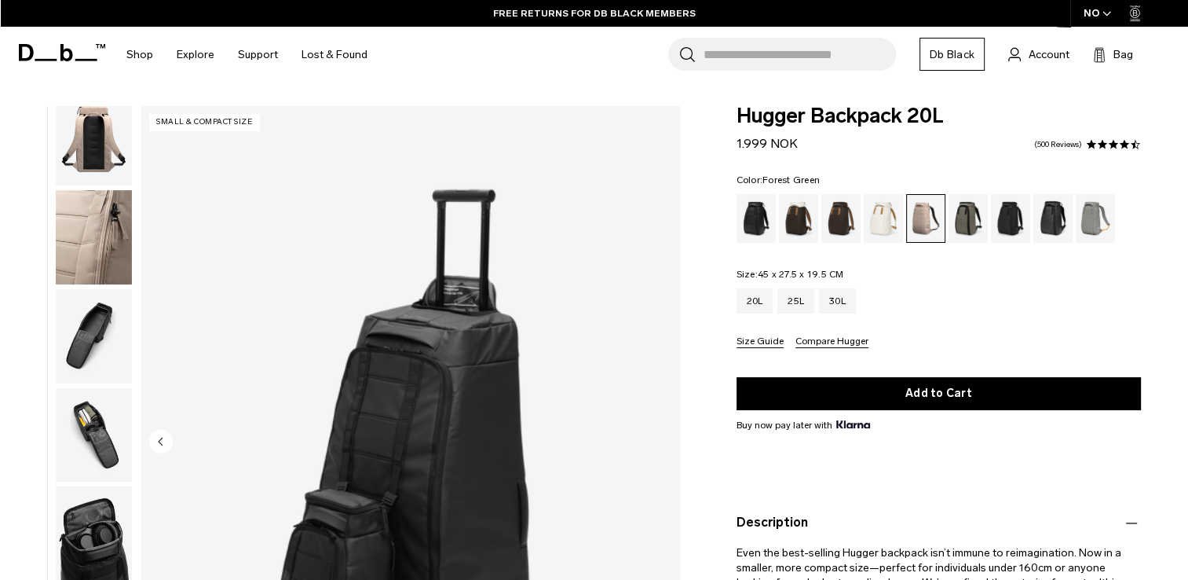
click at [968, 214] on div "Forest Green" at bounding box center [969, 218] width 40 height 49
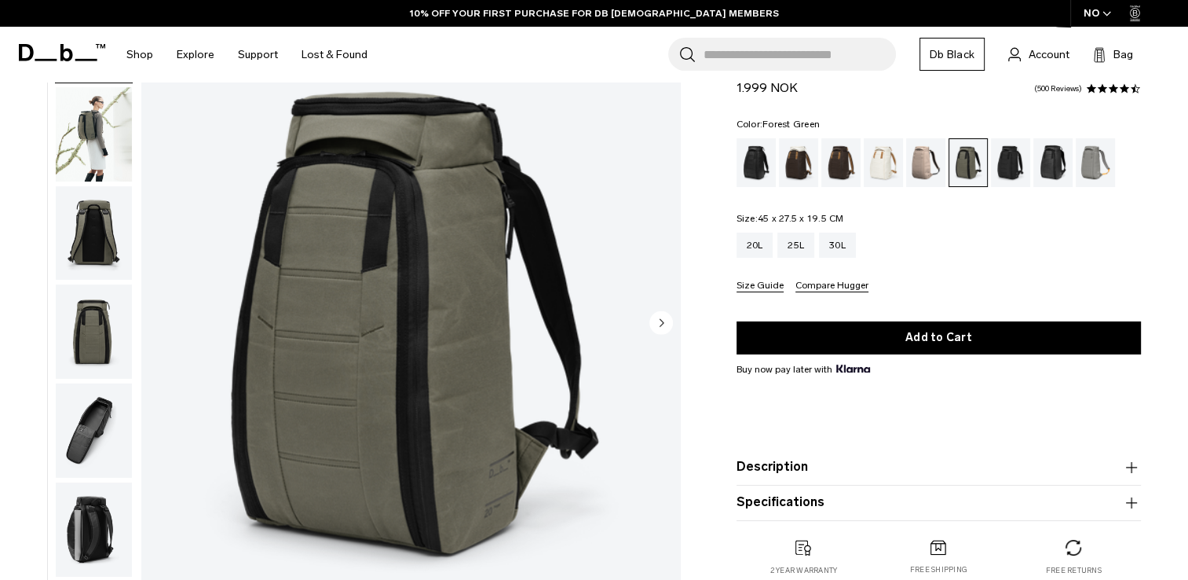
scroll to position [157, 0]
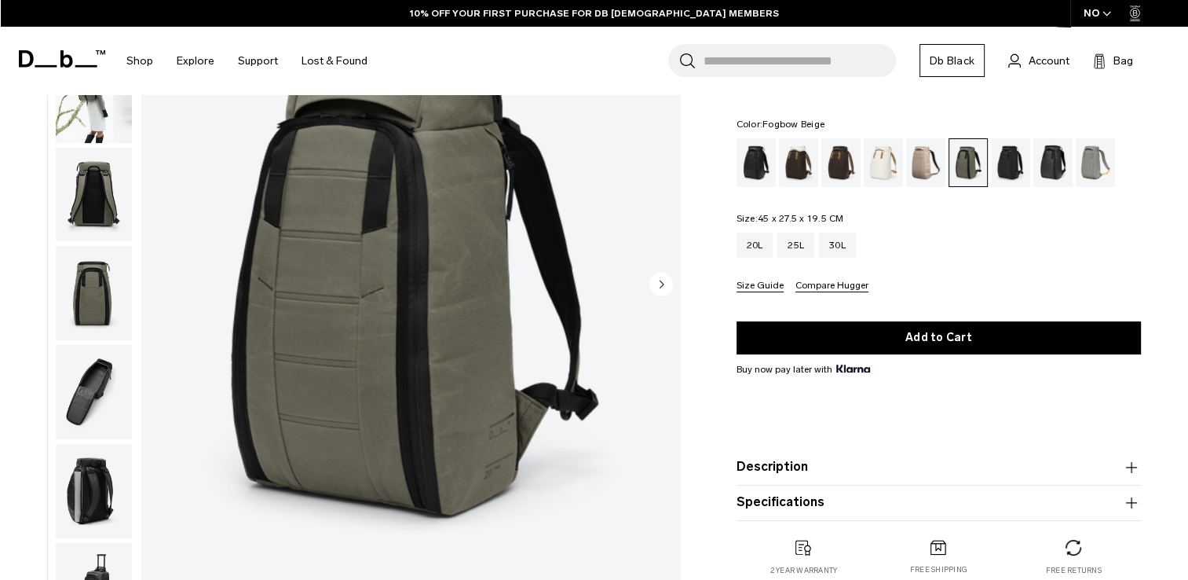
click at [919, 168] on div "Fogbow Beige" at bounding box center [926, 162] width 40 height 49
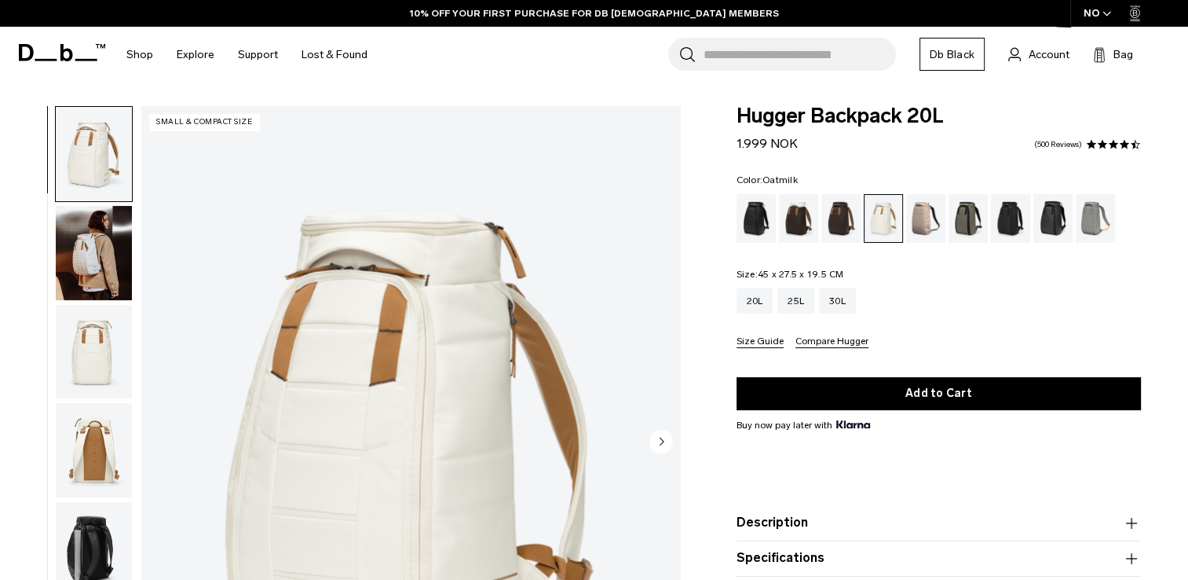
click at [93, 250] on img "button" at bounding box center [94, 253] width 76 height 94
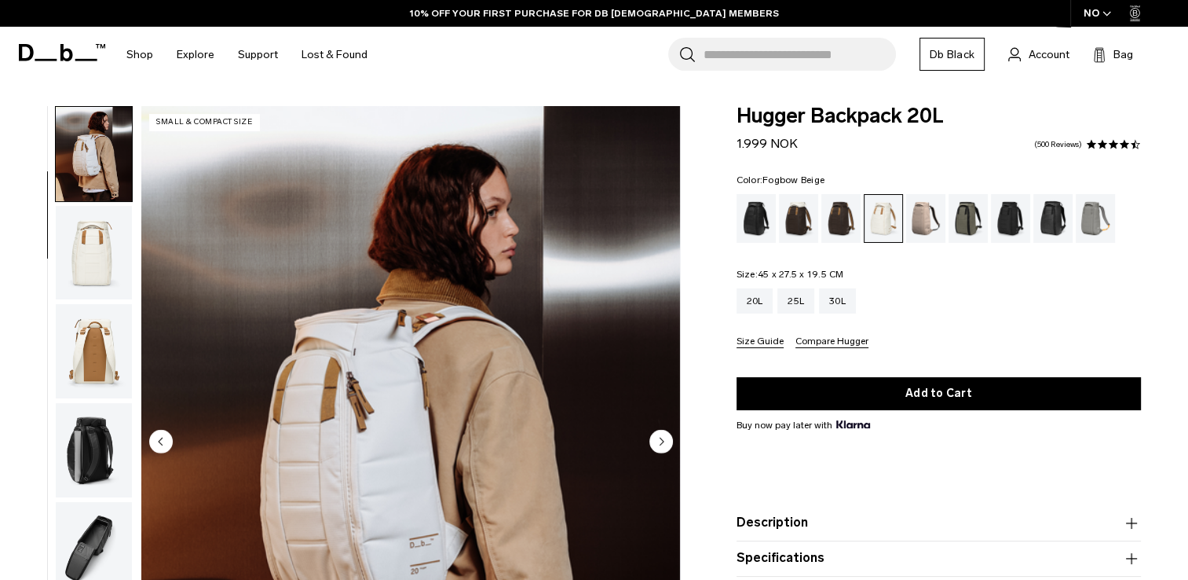
click at [917, 221] on div "Fogbow Beige" at bounding box center [926, 218] width 40 height 49
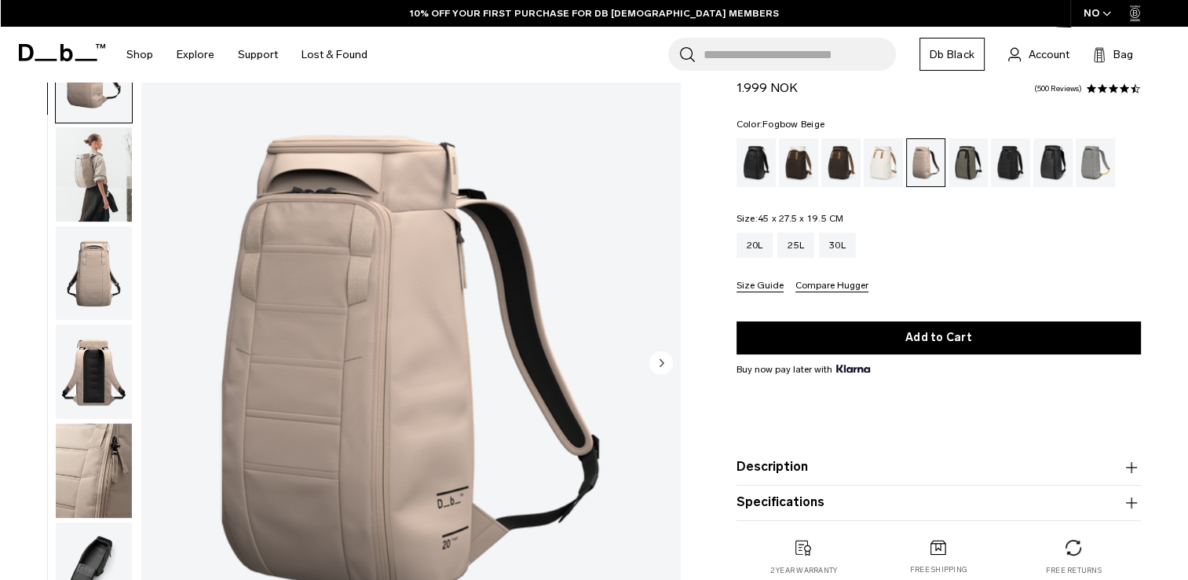
click at [360, 357] on img "1 / 10" at bounding box center [410, 363] width 539 height 673
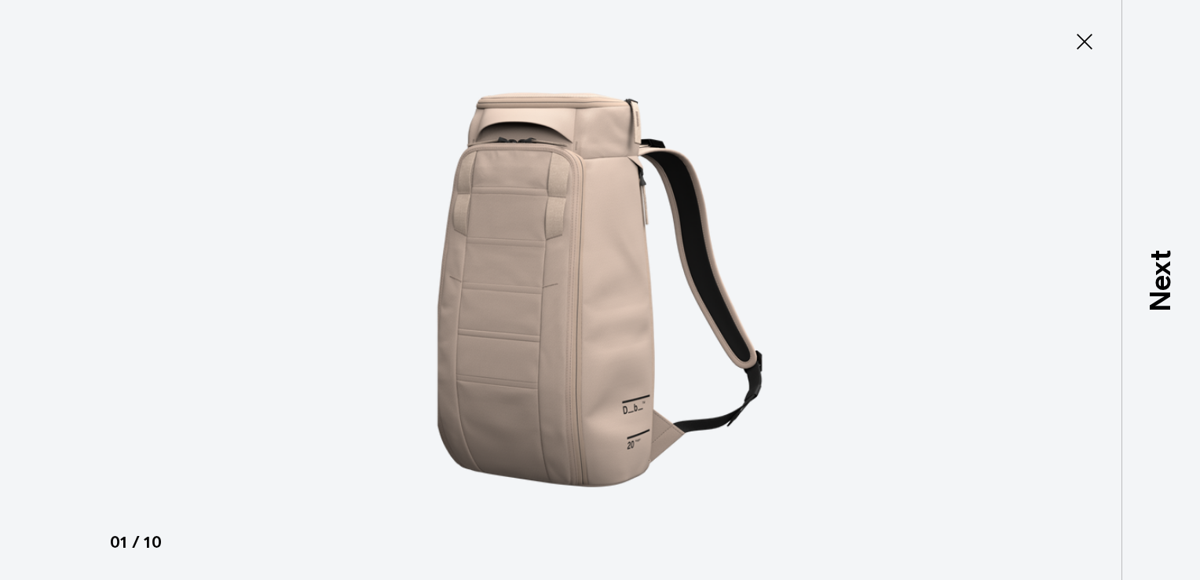
click at [751, 305] on img at bounding box center [600, 290] width 707 height 580
click at [1097, 49] on icon at bounding box center [1084, 41] width 25 height 25
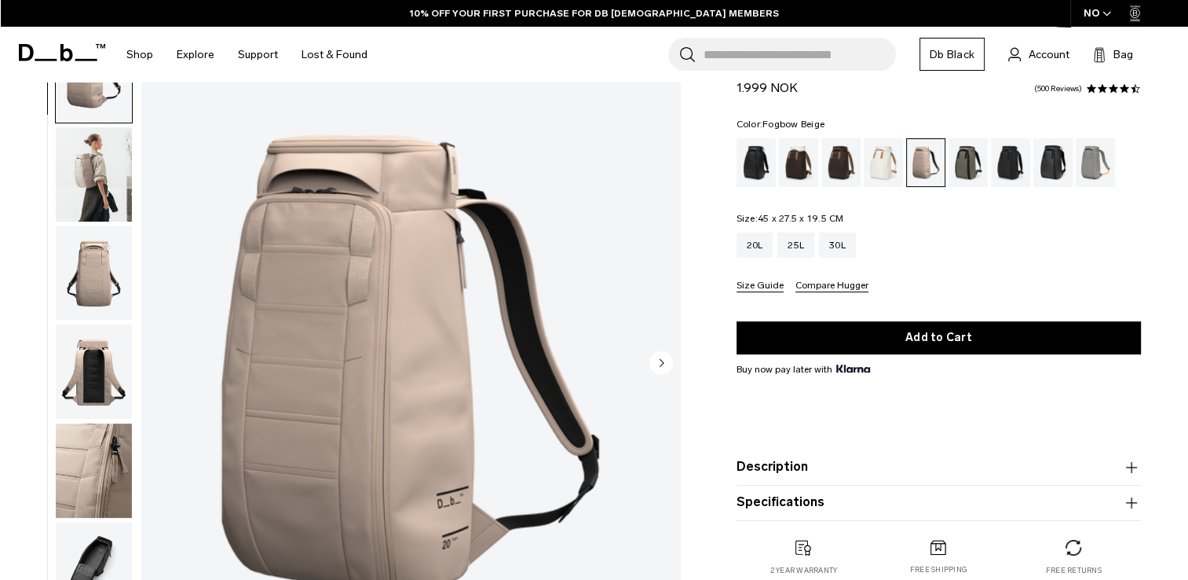
click at [85, 460] on img "button" at bounding box center [94, 470] width 76 height 94
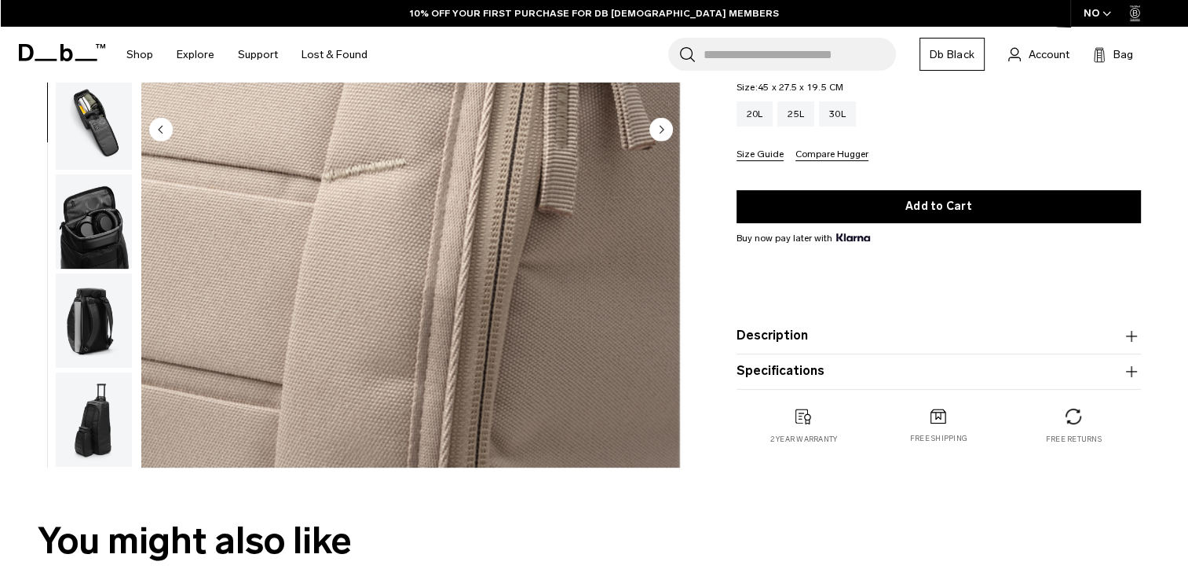
scroll to position [314, 0]
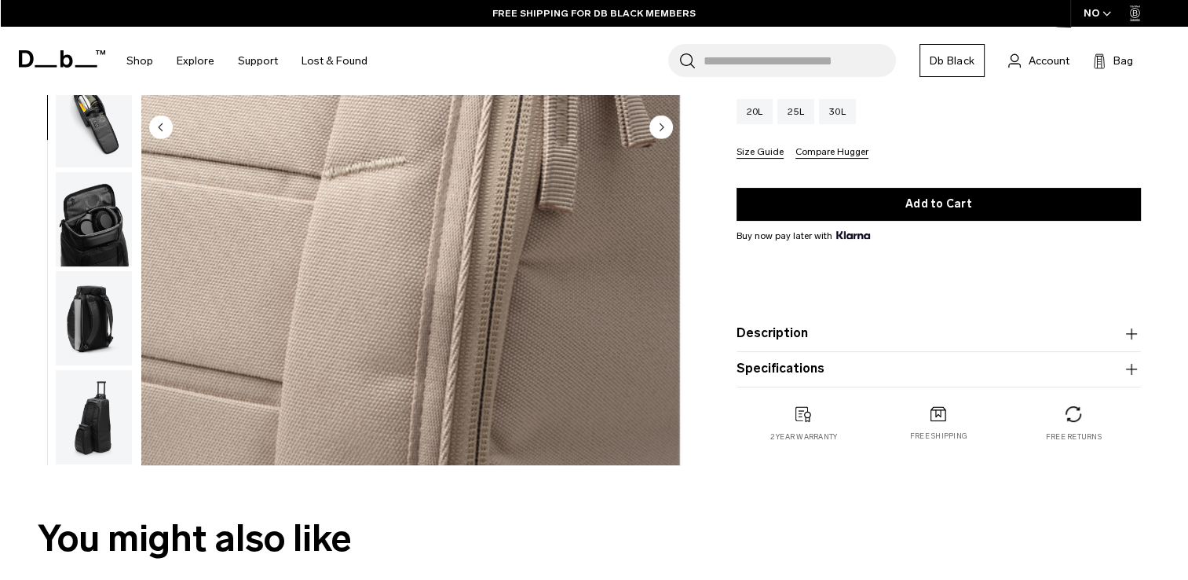
click at [796, 366] on button "Specifications" at bounding box center [939, 368] width 405 height 19
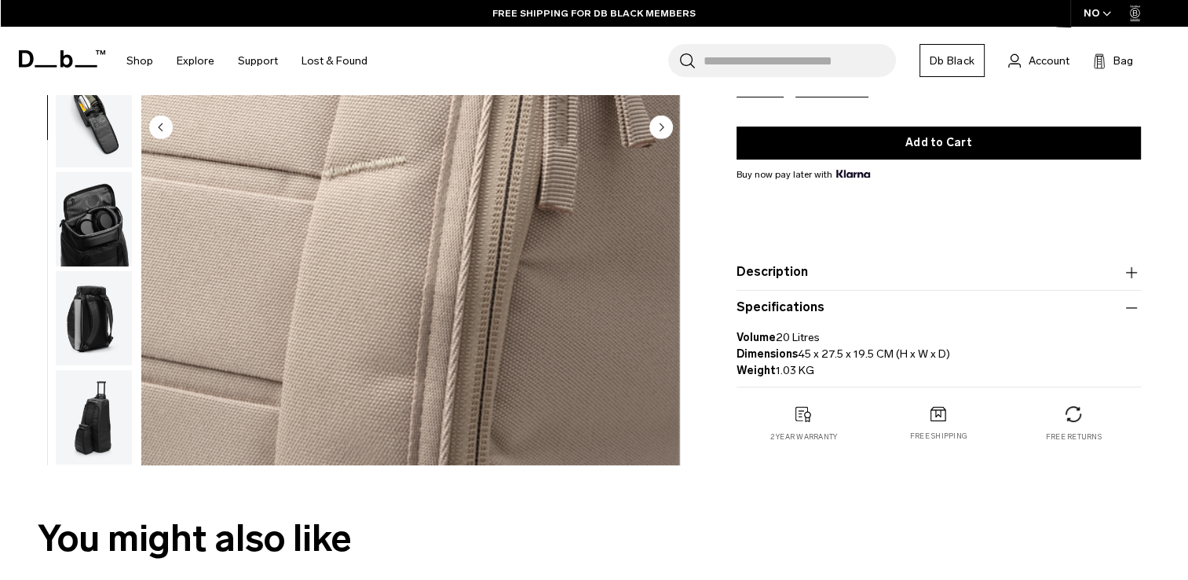
click at [793, 265] on button "Description" at bounding box center [939, 271] width 405 height 19
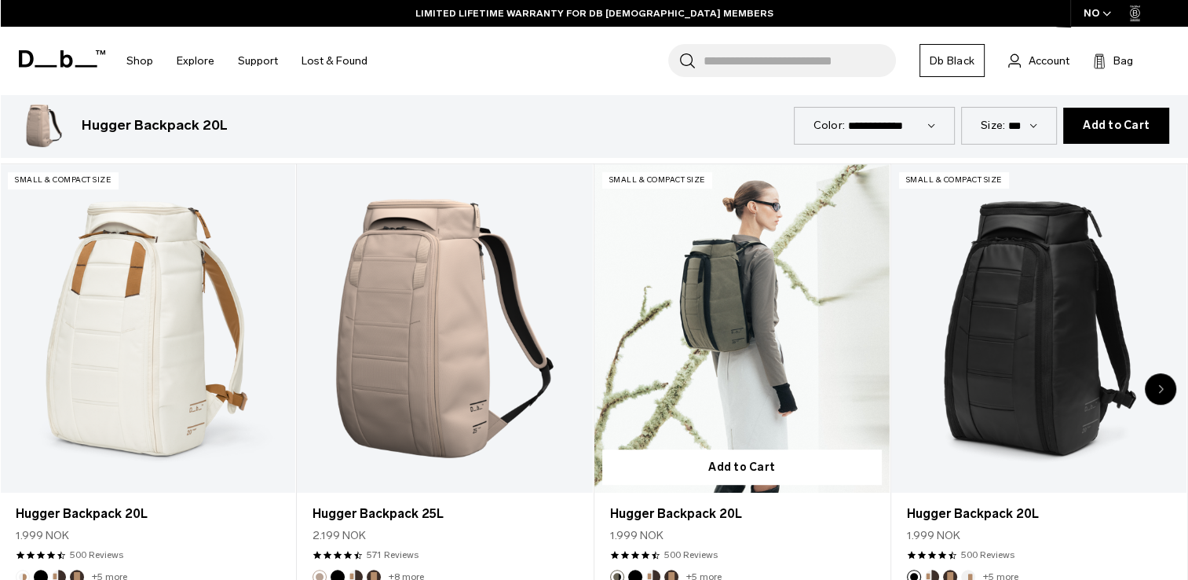
scroll to position [1021, 0]
